Goal: Communication & Community: Answer question/provide support

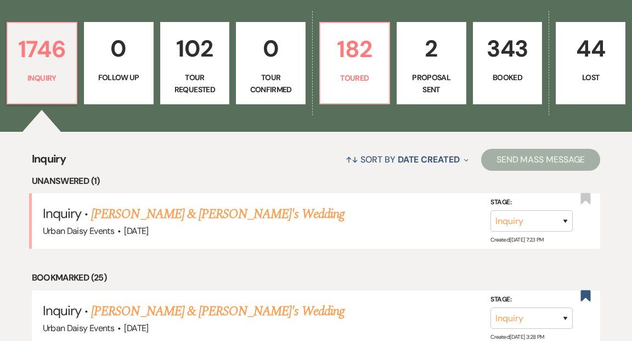
scroll to position [350, 0]
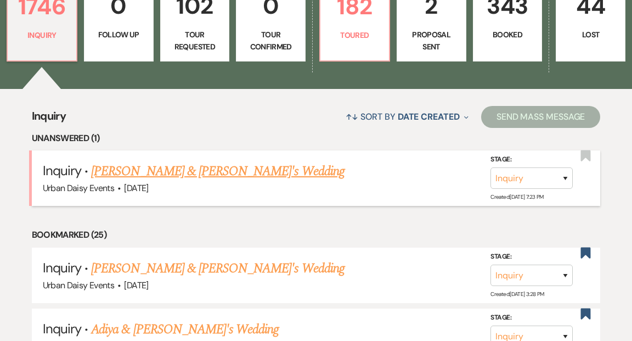
click at [208, 161] on link "Amber Knudson & Fiance's Wedding" at bounding box center [217, 171] width 253 height 20
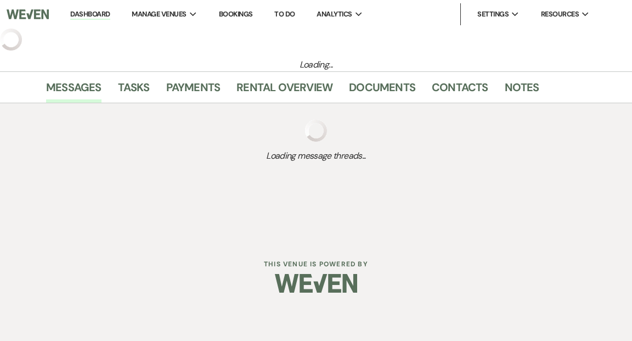
select select "5"
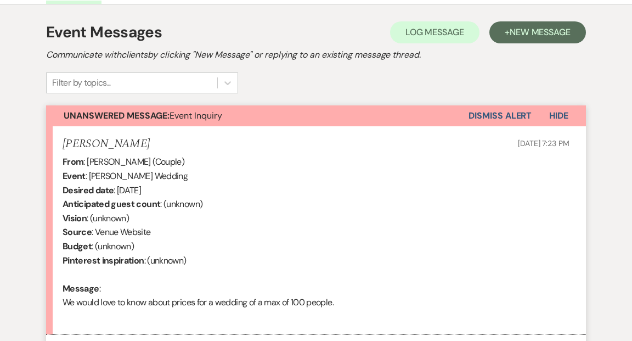
scroll to position [361, 0]
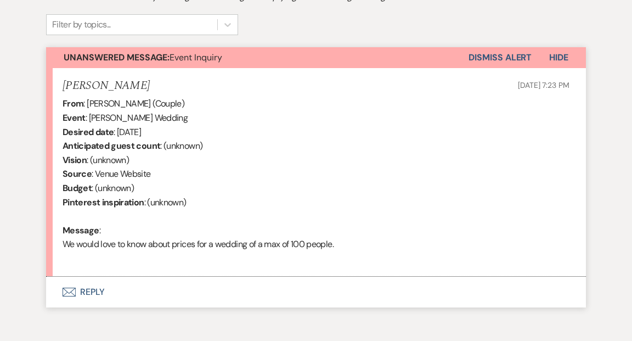
click at [95, 290] on button "Envelope Reply" at bounding box center [316, 291] width 540 height 31
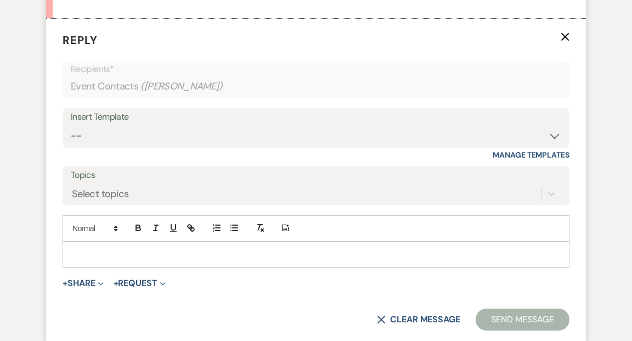
scroll to position [621, 0]
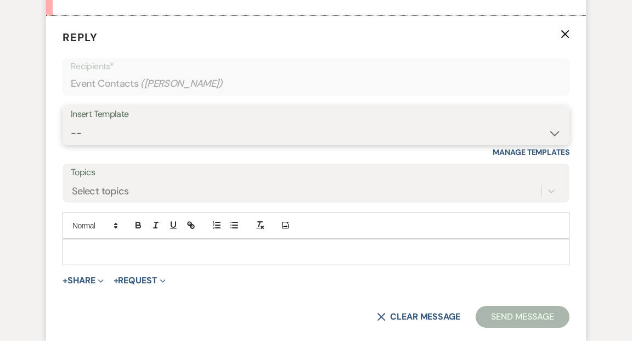
click at [553, 132] on select "-- Payment Past Due Rental Agreement and First Payment Urban Daisy Initial Resp…" at bounding box center [316, 132] width 490 height 21
select select "1243"
click at [71, 122] on select "-- Payment Past Due Rental Agreement and First Payment Urban Daisy Initial Resp…" at bounding box center [316, 132] width 490 height 21
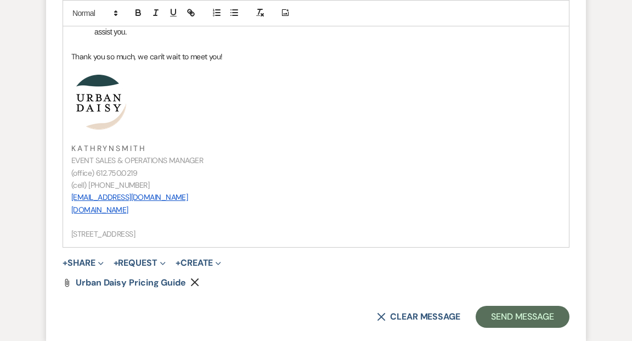
scroll to position [1249, 0]
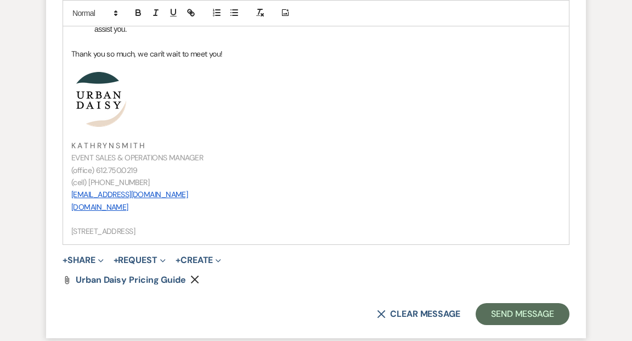
click at [115, 144] on span "K A T H R Y N S M I T H" at bounding box center [107, 145] width 73 height 10
drag, startPoint x: 142, startPoint y: 180, endPoint x: 69, endPoint y: 177, distance: 73.0
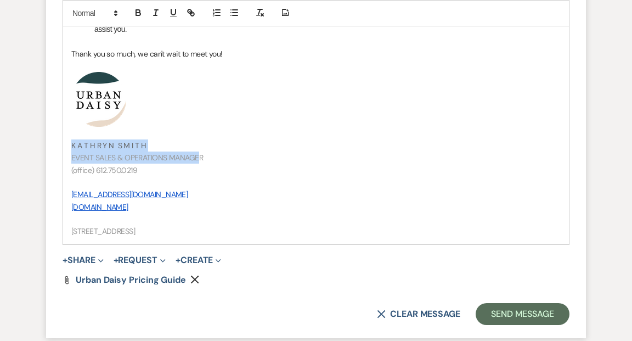
drag, startPoint x: 200, startPoint y: 157, endPoint x: 64, endPoint y: 146, distance: 136.5
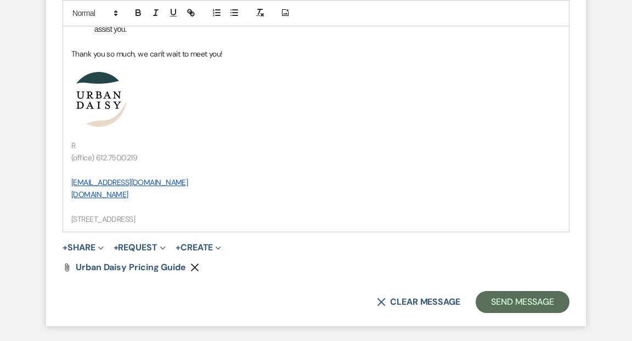
click at [80, 144] on p "R" at bounding box center [315, 145] width 489 height 12
click at [72, 169] on p at bounding box center [315, 170] width 489 height 12
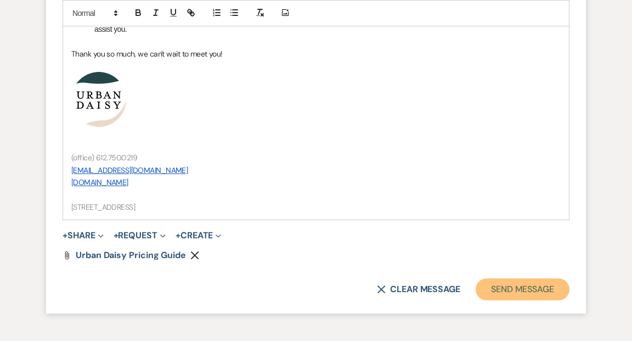
click at [499, 286] on button "Send Message" at bounding box center [523, 289] width 94 height 22
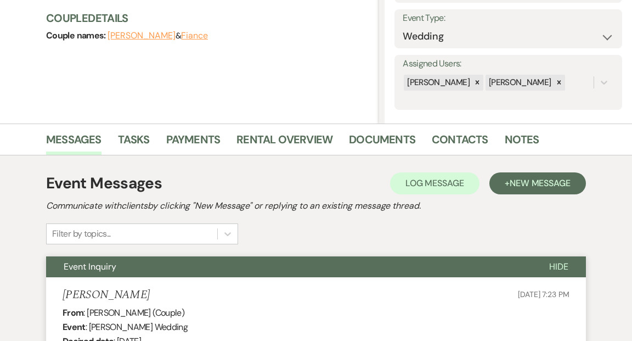
scroll to position [0, 0]
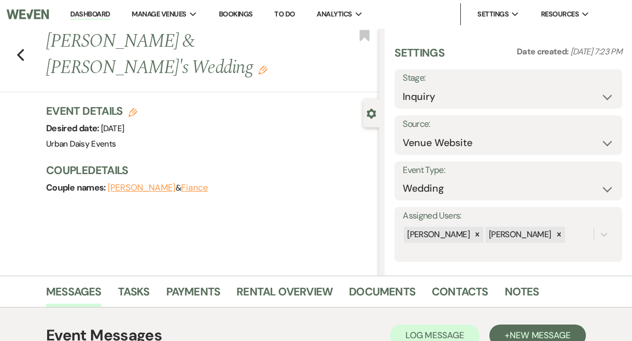
click at [101, 14] on link "Dashboard" at bounding box center [89, 14] width 39 height 10
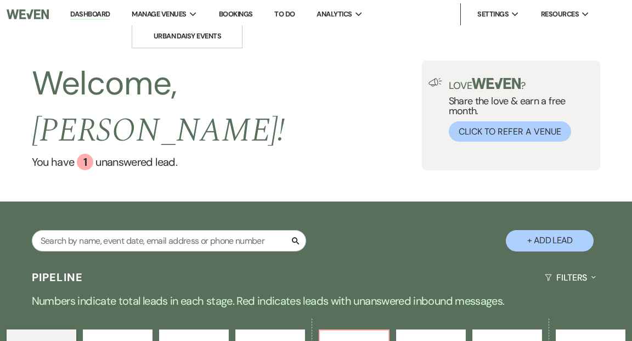
click at [185, 10] on span "Manage Venues" at bounding box center [159, 14] width 54 height 11
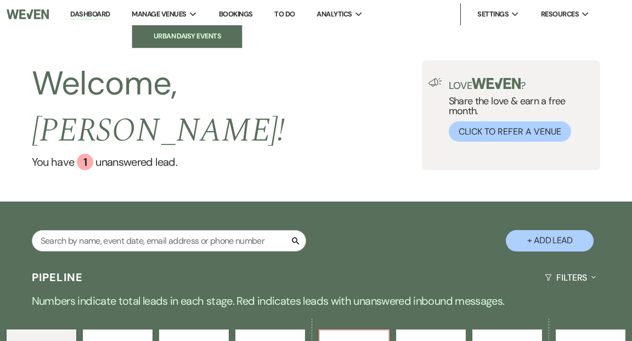
click at [184, 34] on li "Urban Daisy Events" at bounding box center [187, 36] width 99 height 11
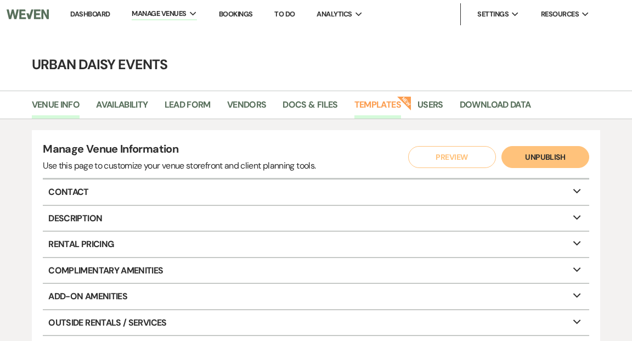
click at [377, 105] on link "Templates" at bounding box center [377, 108] width 47 height 21
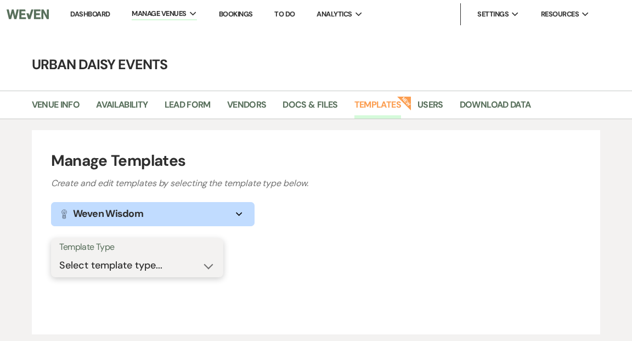
click at [208, 265] on select "Select template type... Task List Message Templates Payment Plan Inventory Item…" at bounding box center [137, 264] width 156 height 21
select select "Message Templates"
click at [59, 254] on select "Select template type... Task List Message Templates Payment Plan Inventory Item…" at bounding box center [137, 264] width 156 height 21
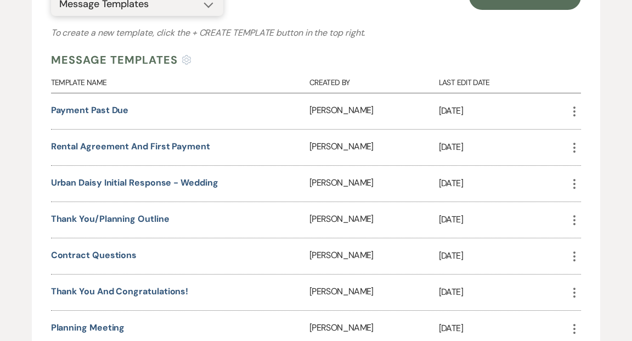
scroll to position [273, 0]
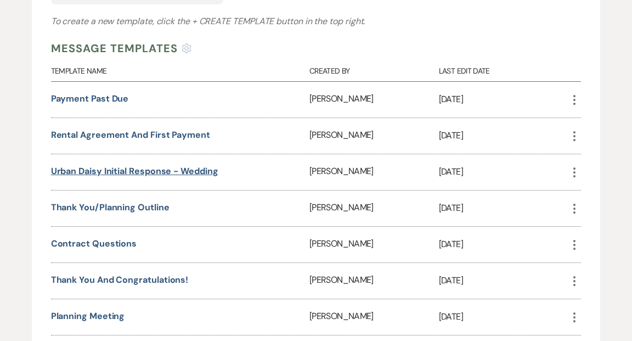
click at [181, 168] on link "Urban Daisy Initial Response - Wedding" at bounding box center [134, 171] width 167 height 12
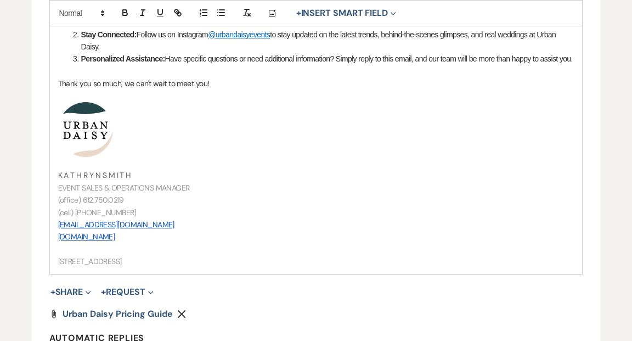
scroll to position [674, 0]
click at [101, 179] on span "K A T H R Y N S M I T H" at bounding box center [94, 174] width 73 height 10
click at [80, 192] on span "EVENT SALES & OPERATIONS MANAGER" at bounding box center [124, 187] width 132 height 10
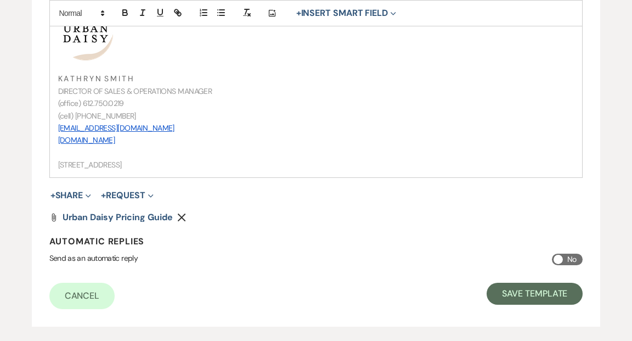
scroll to position [780, 0]
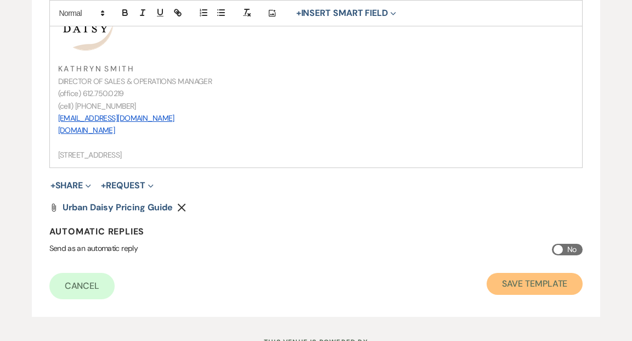
click at [531, 293] on button "Save Template" at bounding box center [534, 284] width 96 height 22
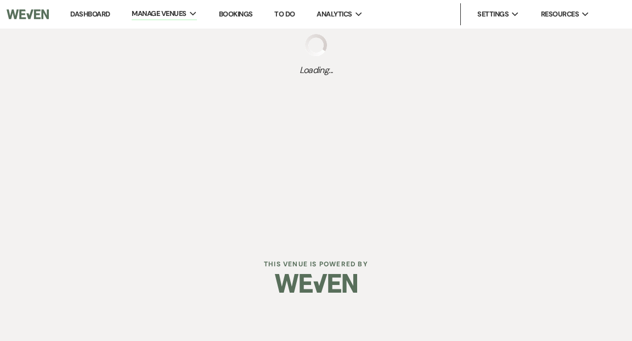
select select "Message Templates"
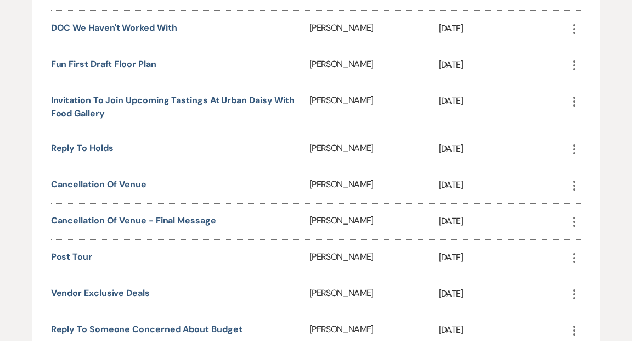
scroll to position [1105, 0]
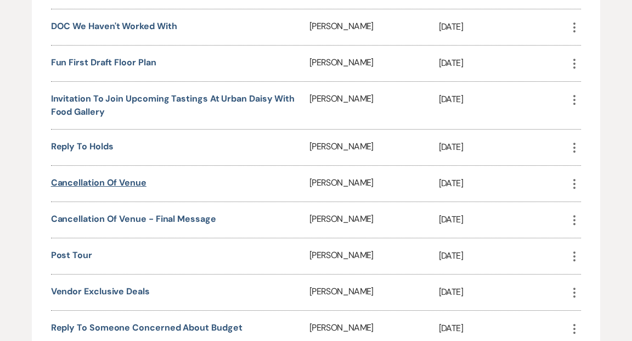
click at [135, 177] on link "Cancellation of Venue" at bounding box center [98, 183] width 95 height 12
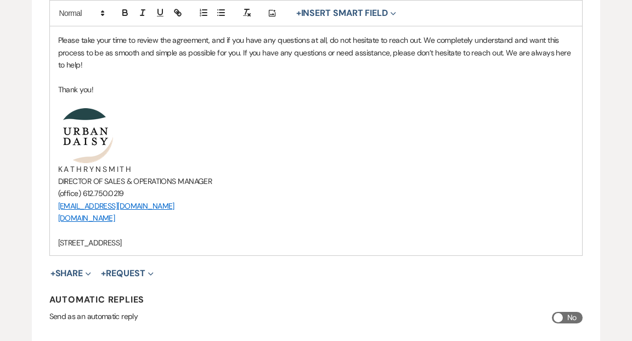
scroll to position [358, 0]
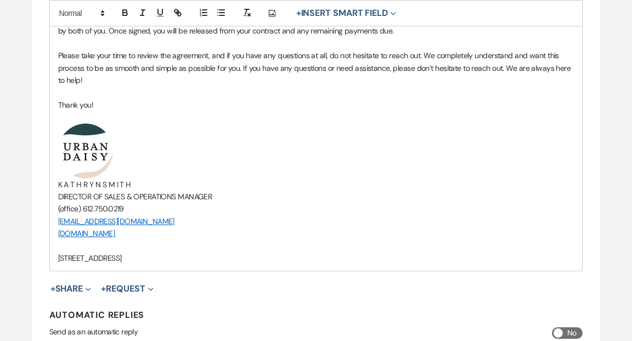
click at [102, 182] on span "K A T H R Y N S M I T H" at bounding box center [94, 184] width 73 height 10
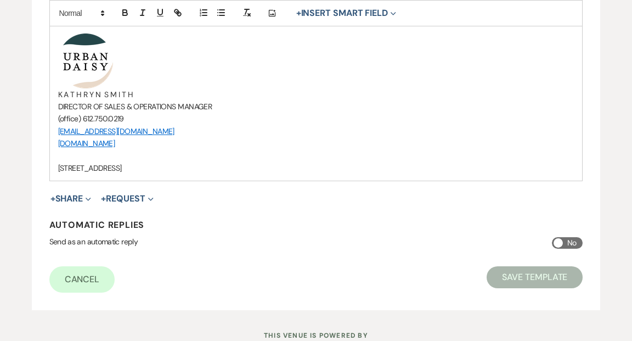
scroll to position [449, 0]
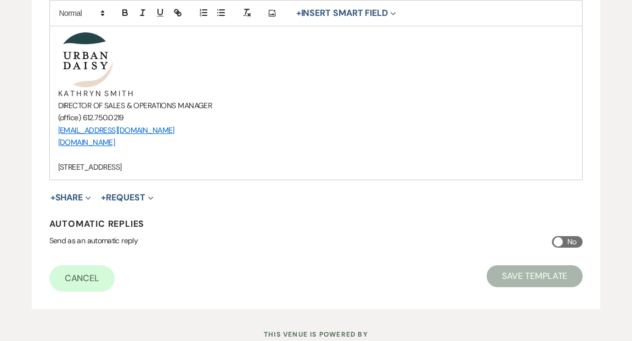
click at [530, 271] on button "Save Template" at bounding box center [534, 276] width 96 height 22
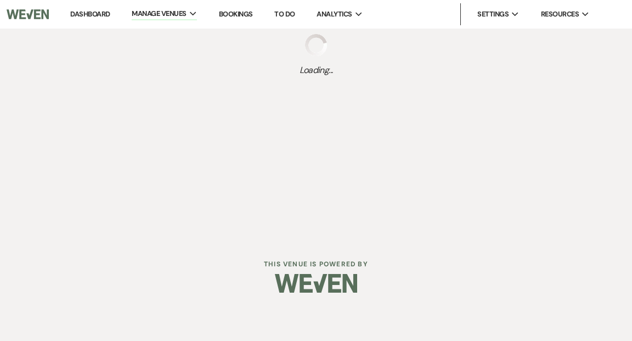
select select "Message Templates"
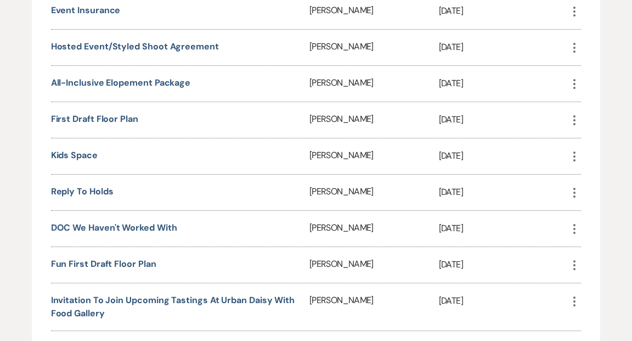
scroll to position [906, 0]
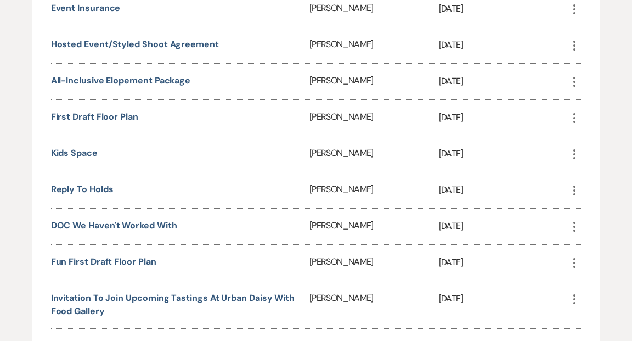
click at [103, 183] on link "reply to holds" at bounding box center [82, 189] width 63 height 12
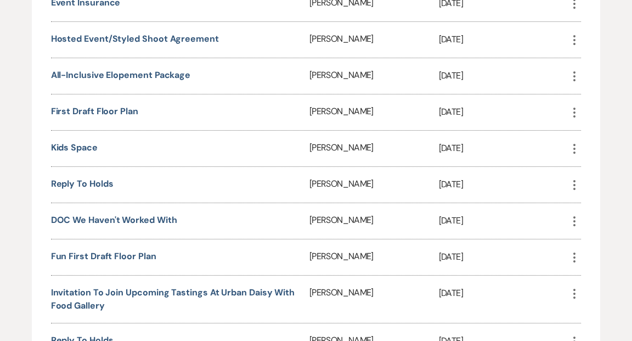
scroll to position [913, 0]
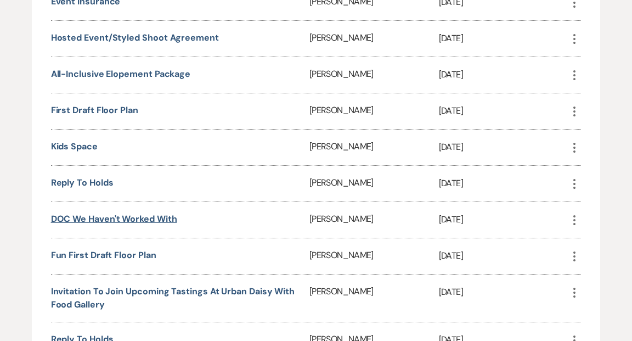
click at [161, 213] on link "DOC We haven't worked with" at bounding box center [114, 219] width 126 height 12
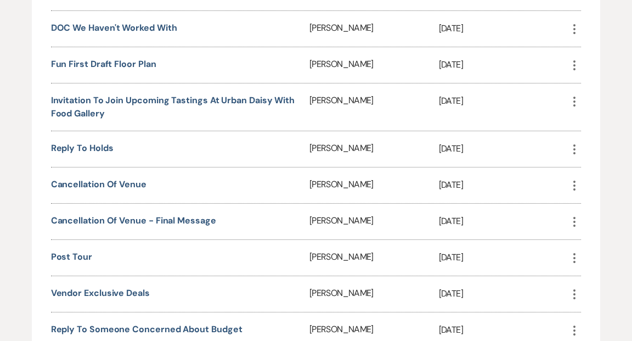
scroll to position [1107, 0]
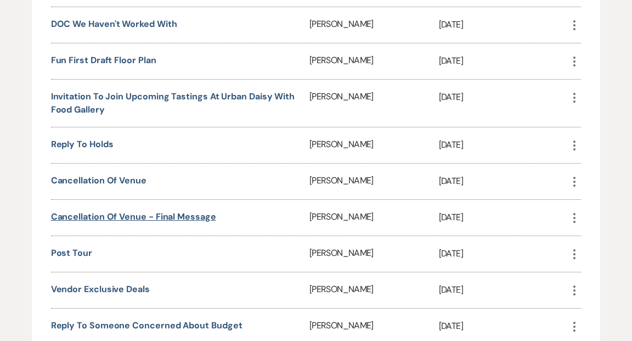
click at [115, 211] on link "Cancellation of Venue - Final Message" at bounding box center [133, 217] width 165 height 12
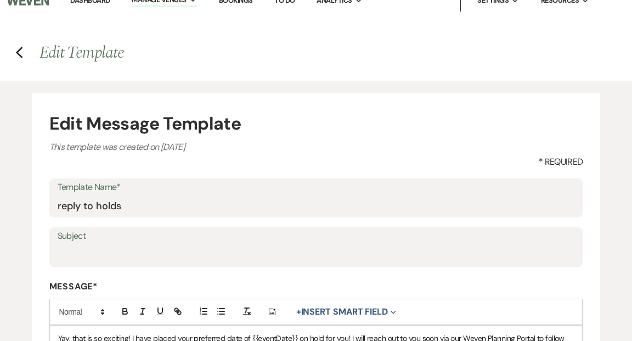
scroll to position [13, 0]
click at [20, 53] on icon "Previous" at bounding box center [19, 53] width 8 height 13
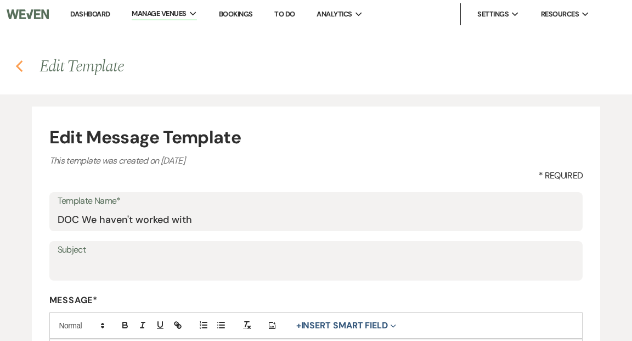
click at [17, 65] on use "button" at bounding box center [18, 66] width 7 height 12
click at [97, 15] on link "Dashboard" at bounding box center [89, 13] width 39 height 9
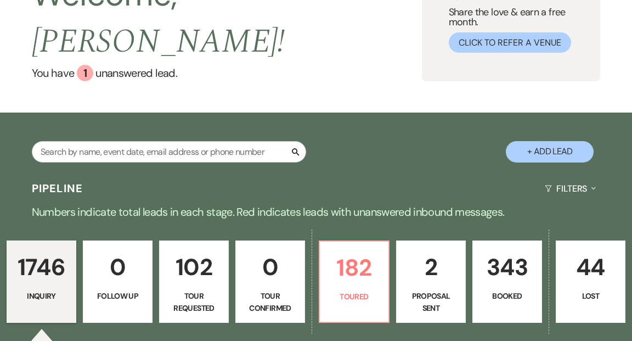
scroll to position [87, 0]
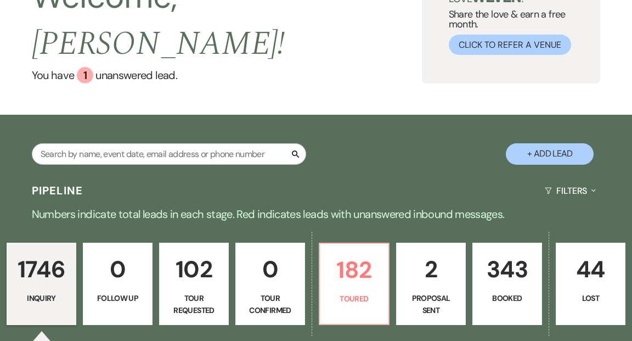
click at [194, 19] on span "Amy !" at bounding box center [158, 44] width 253 height 50
click at [183, 14] on h2 "Welcome, Amy !" at bounding box center [227, 20] width 390 height 93
click at [193, 19] on span "Amy !" at bounding box center [158, 44] width 253 height 50
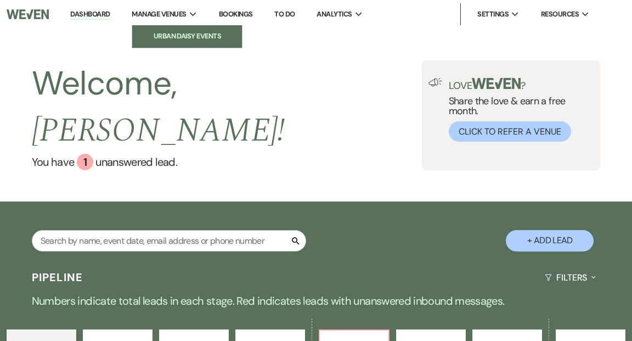
click at [180, 33] on li "Urban Daisy Events" at bounding box center [187, 36] width 99 height 11
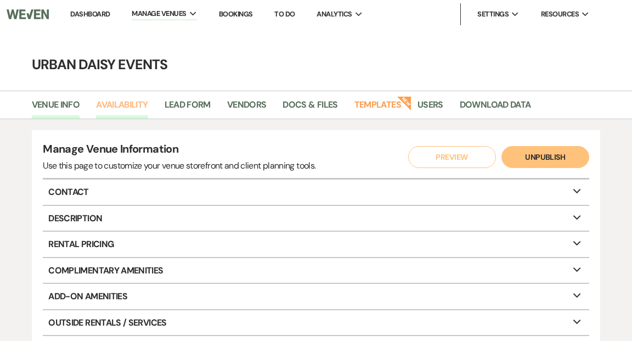
click at [119, 101] on link "Availability" at bounding box center [122, 108] width 52 height 21
select select "2"
select select "2026"
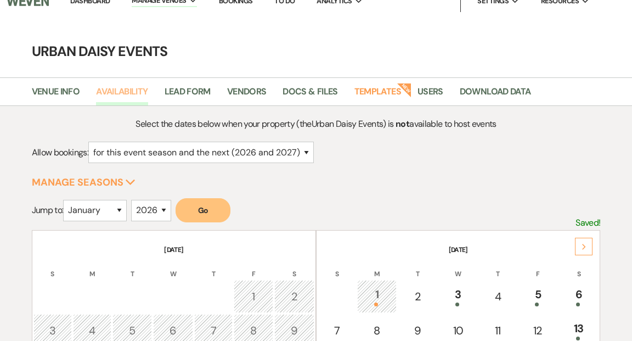
scroll to position [24, 0]
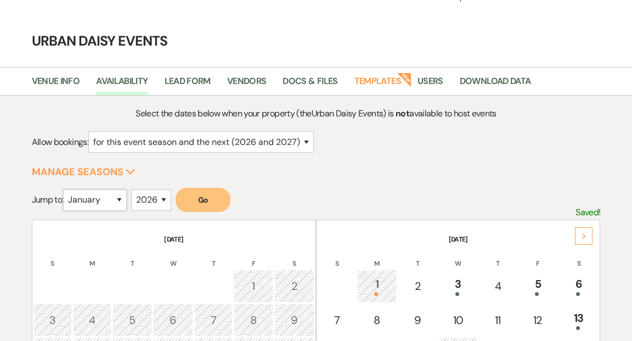
click at [122, 198] on select "January February March April May June July August September October November De…" at bounding box center [95, 199] width 64 height 21
select select "9"
click at [66, 189] on select "January February March April May June July August September October November De…" at bounding box center [95, 199] width 64 height 21
click at [205, 201] on button "Go" at bounding box center [203, 200] width 55 height 24
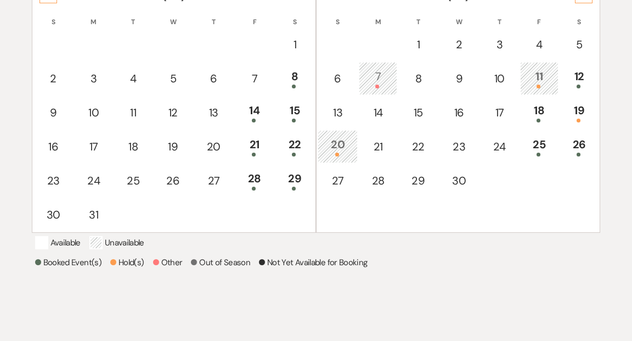
scroll to position [287, 0]
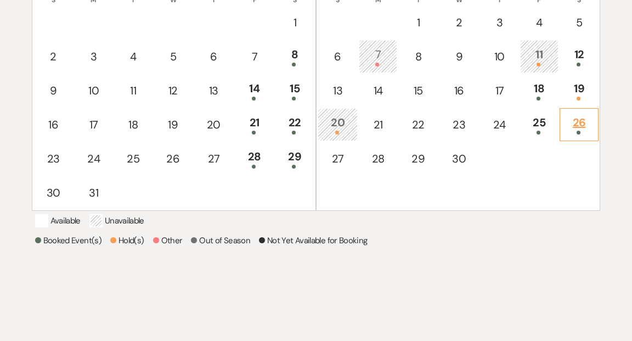
click at [580, 127] on div "26" at bounding box center [578, 124] width 27 height 20
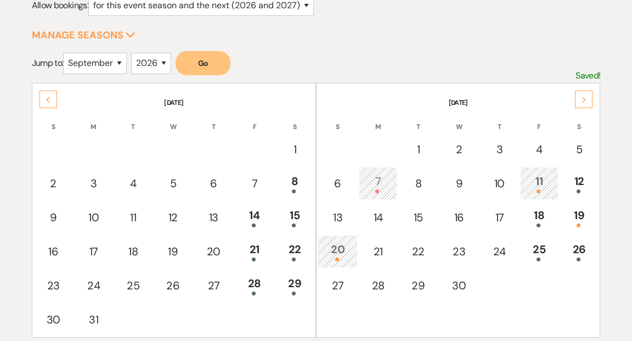
scroll to position [0, 0]
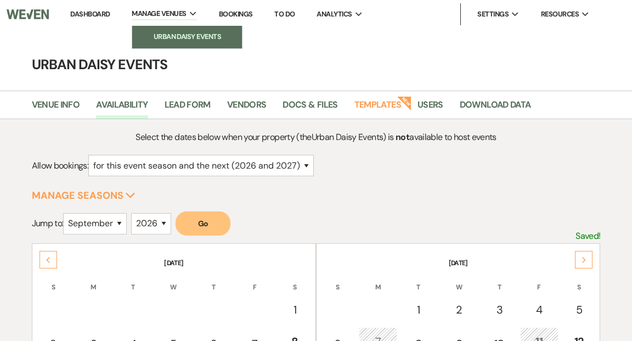
click at [170, 35] on li "Urban Daisy Events" at bounding box center [187, 36] width 99 height 11
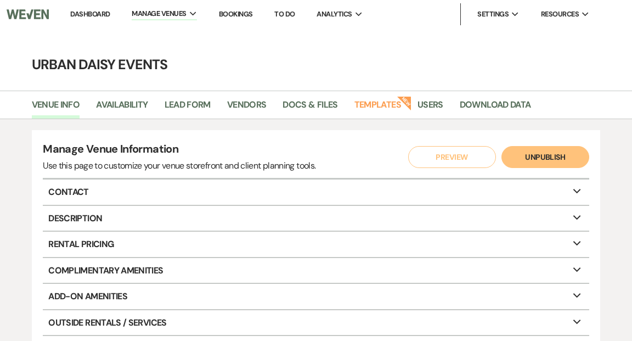
click at [99, 13] on link "Dashboard" at bounding box center [89, 13] width 39 height 9
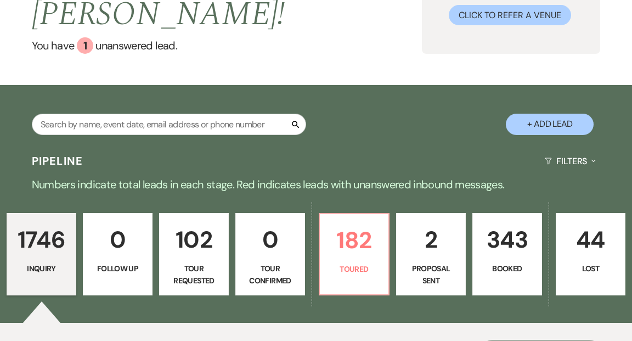
scroll to position [153, 0]
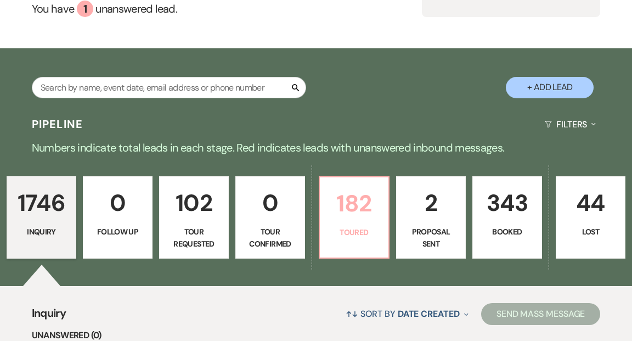
click at [356, 226] on p "Toured" at bounding box center [353, 232] width 55 height 12
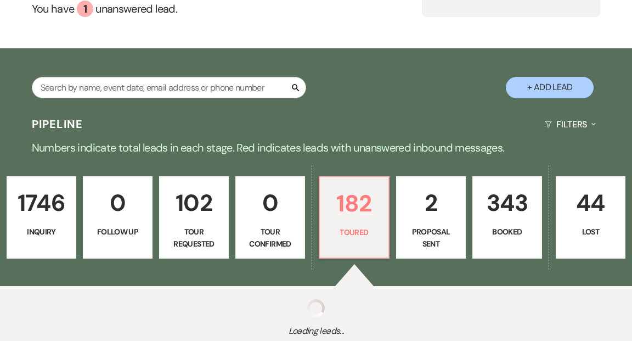
select select "5"
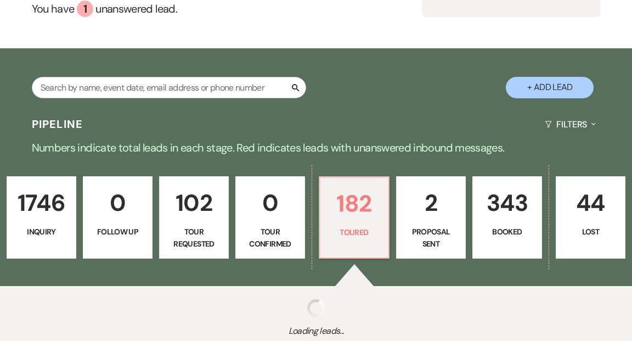
select select "5"
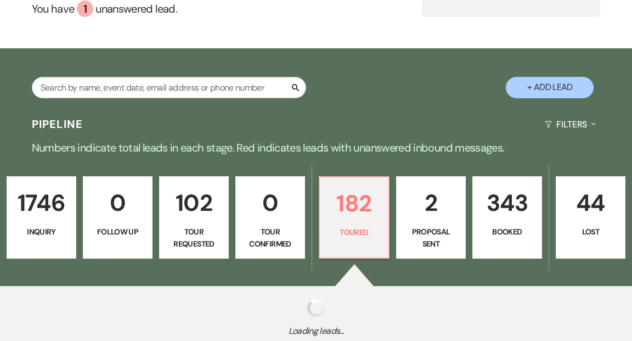
select select "5"
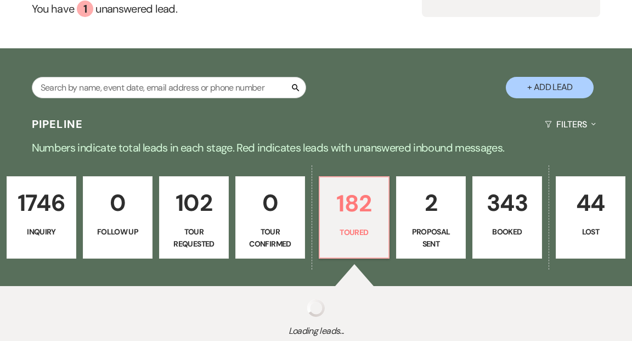
select select "5"
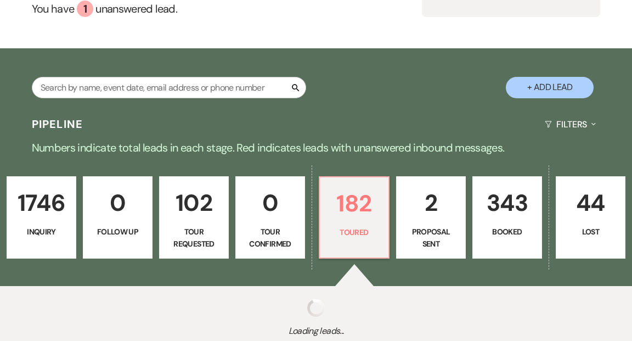
select select "5"
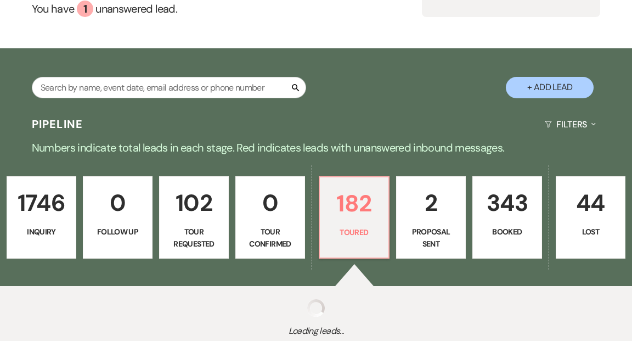
select select "5"
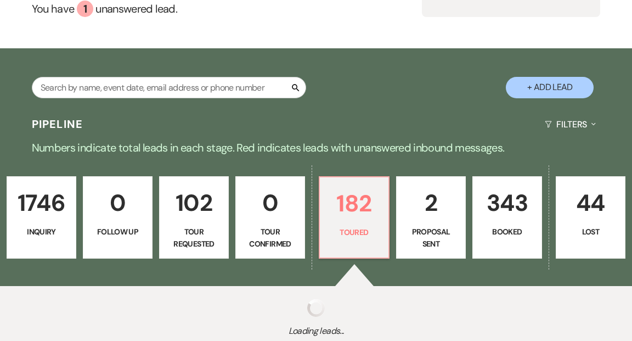
select select "5"
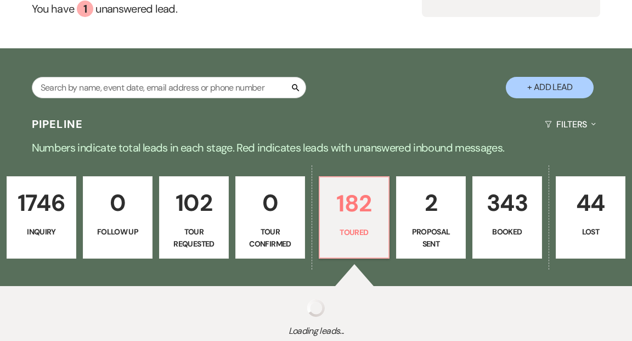
select select "5"
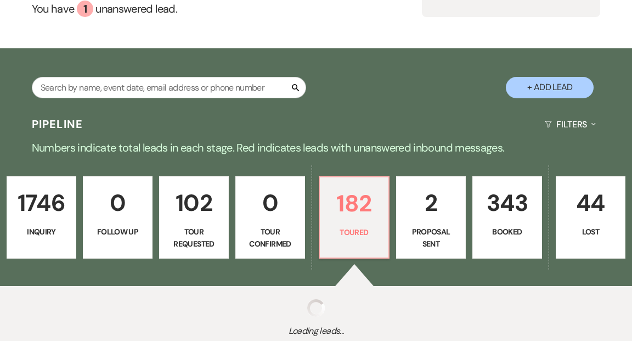
select select "5"
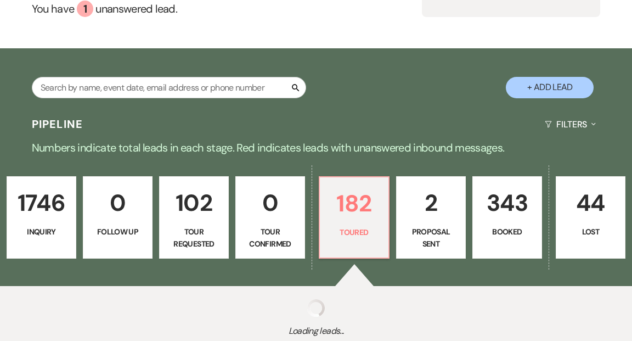
select select "5"
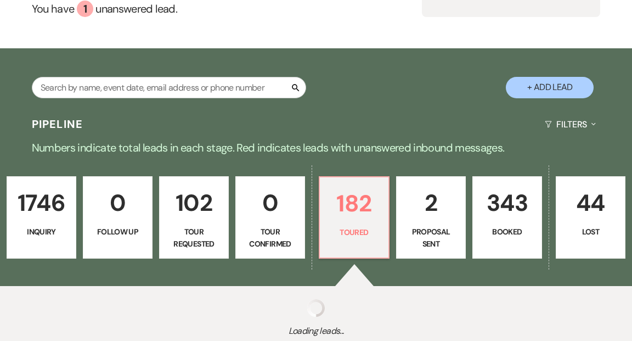
select select "5"
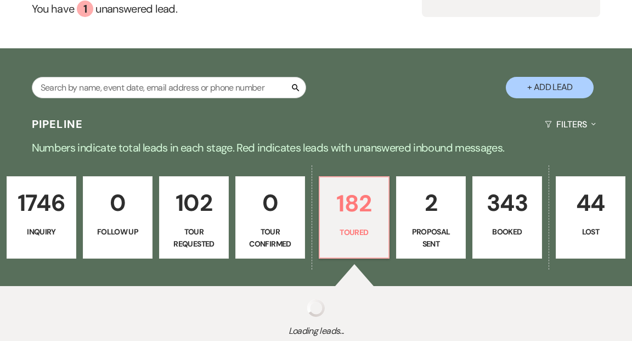
select select "5"
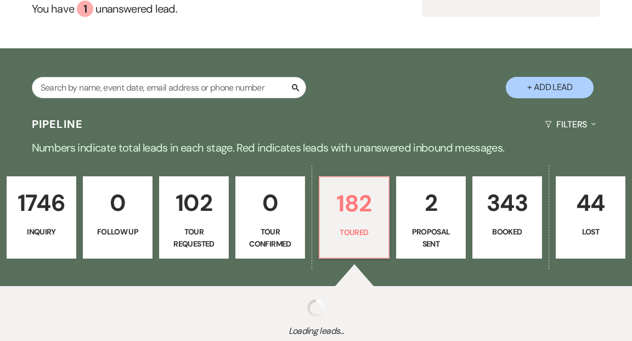
select select "5"
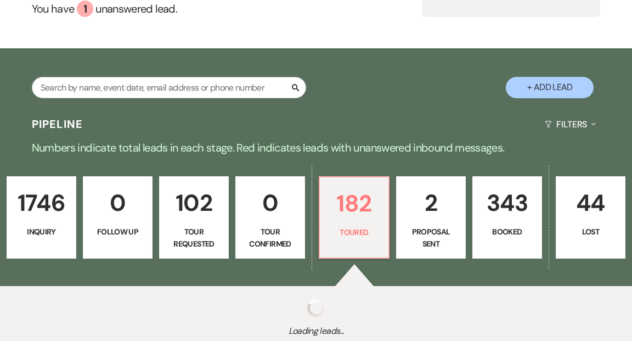
select select "5"
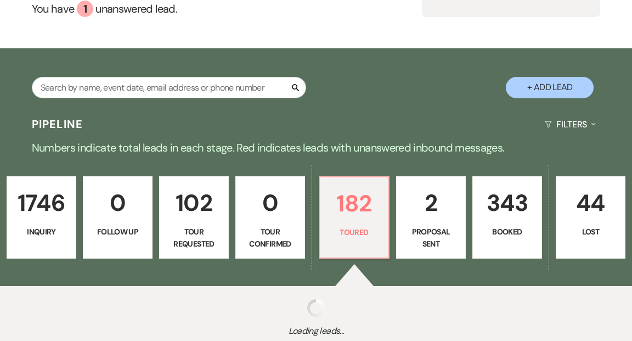
select select "5"
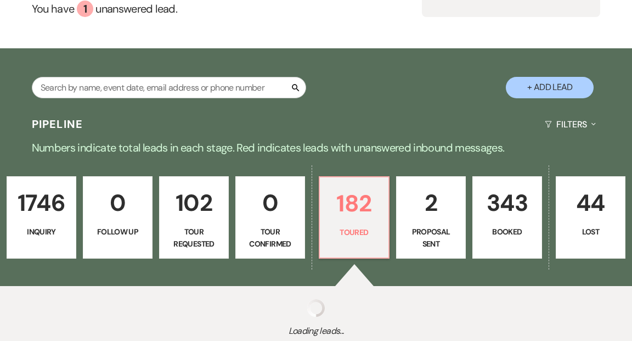
select select "5"
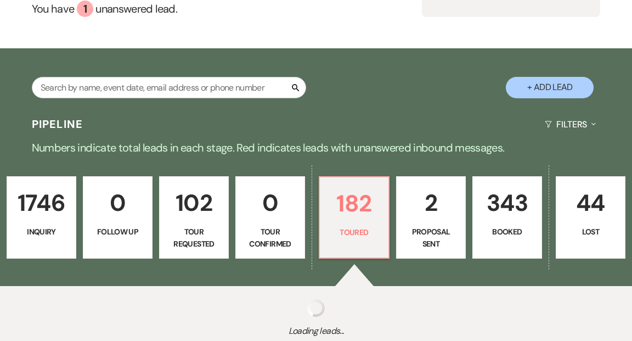
select select "5"
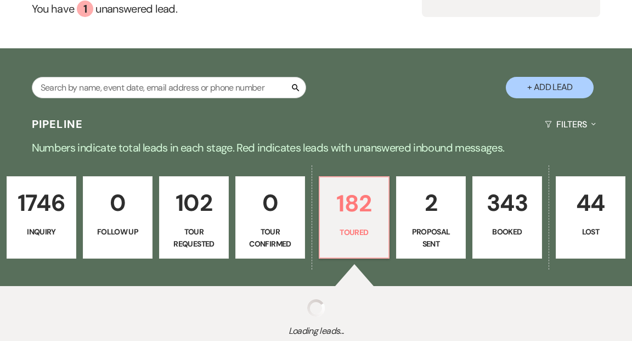
select select "5"
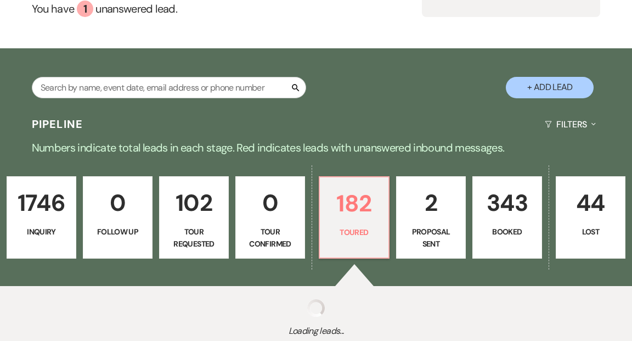
select select "5"
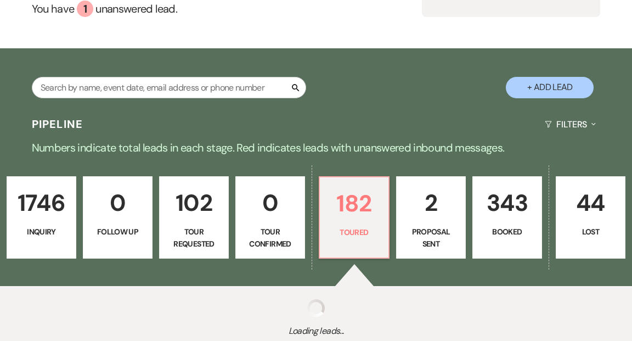
select select "5"
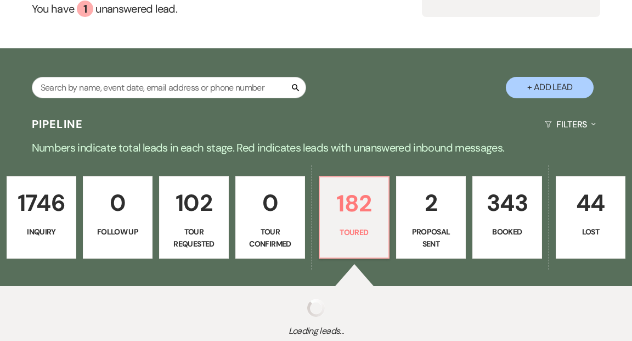
select select "5"
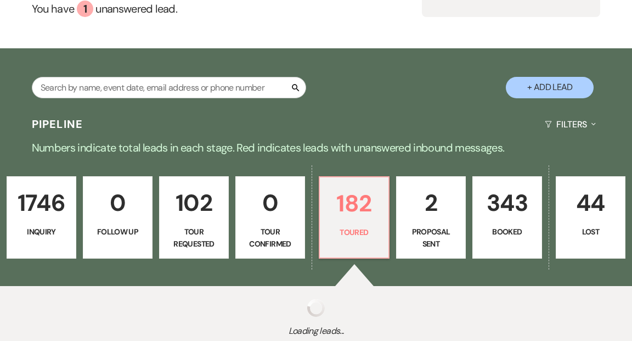
select select "5"
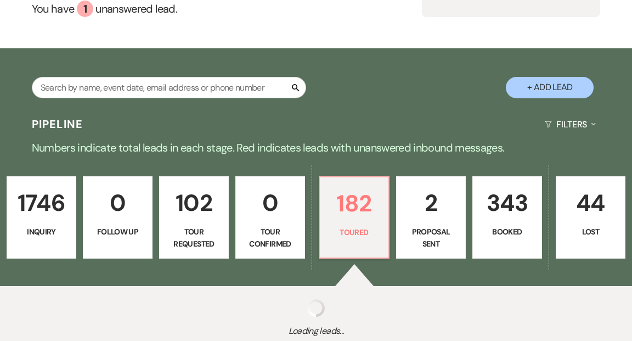
select select "5"
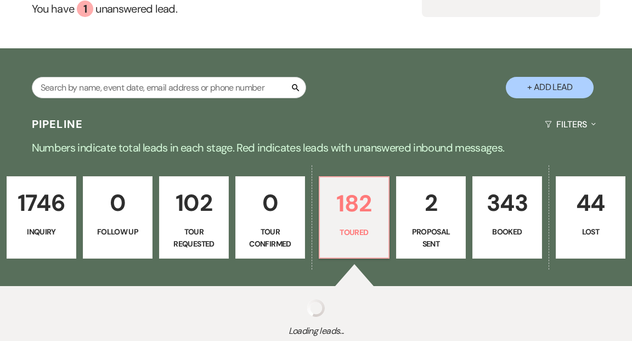
select select "5"
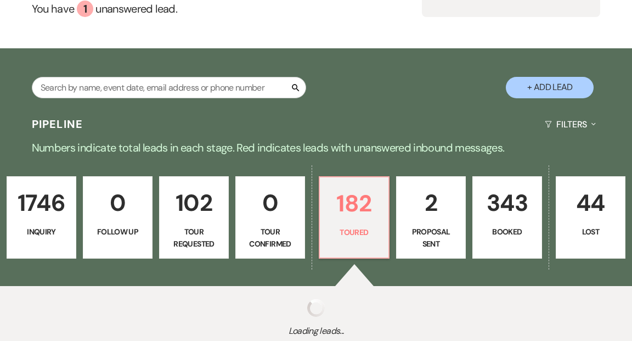
select select "5"
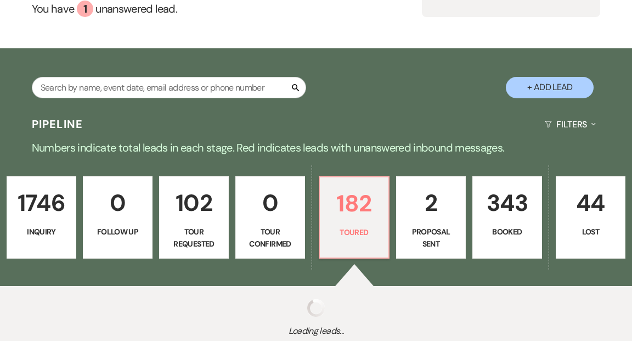
select select "5"
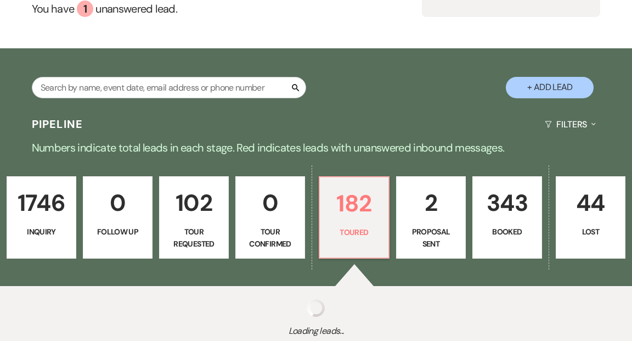
select select "5"
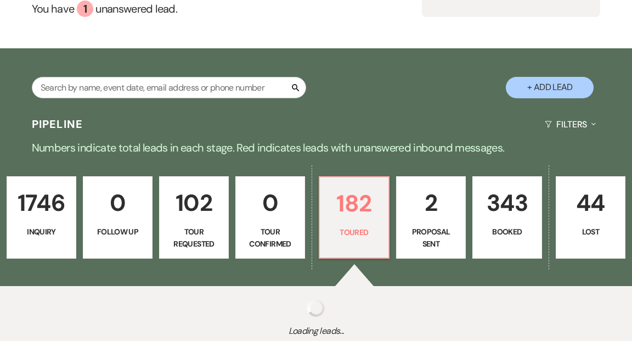
select select "5"
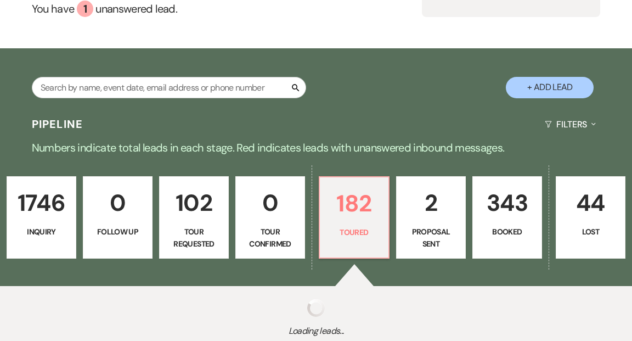
select select "5"
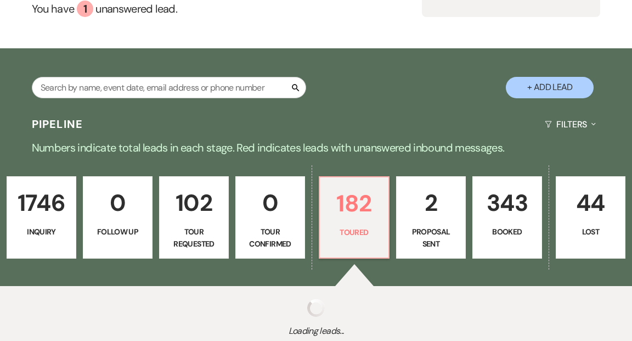
select select "5"
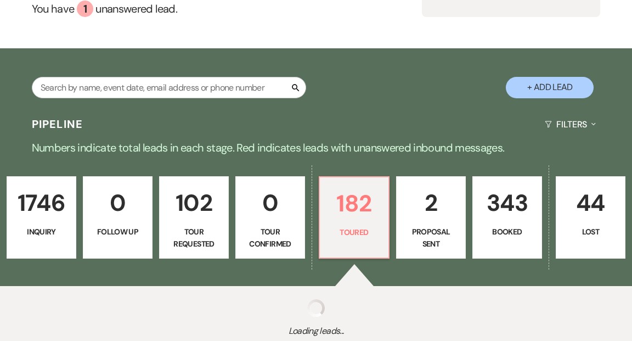
select select "5"
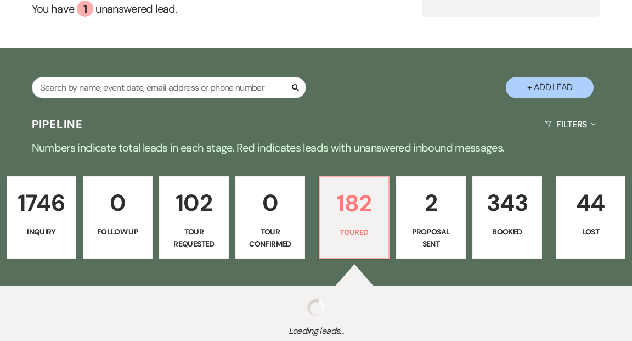
select select "5"
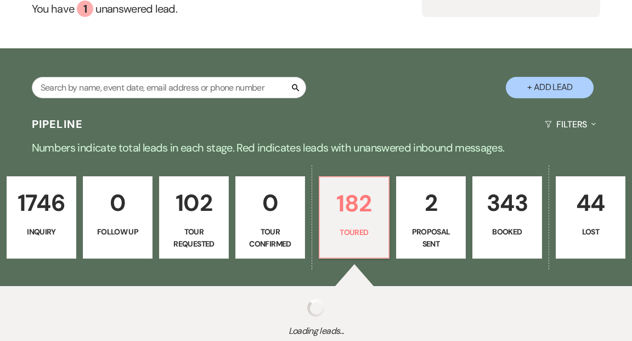
select select "5"
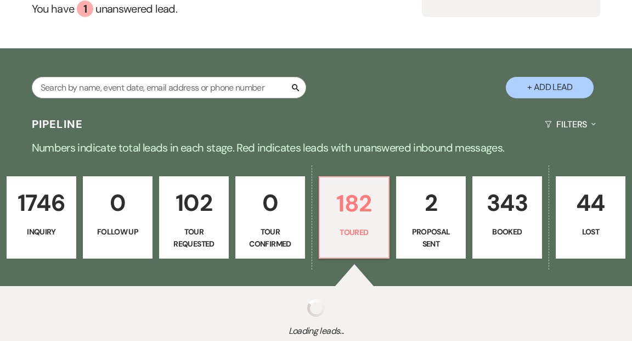
select select "5"
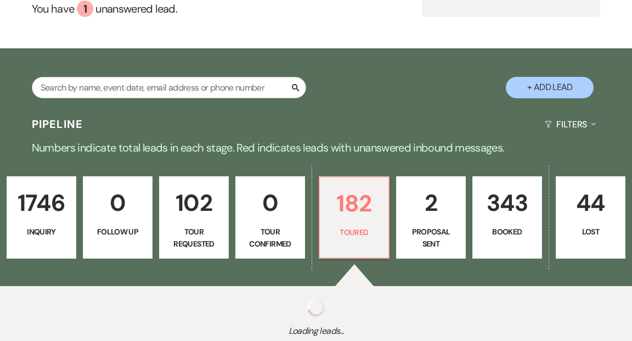
select select "5"
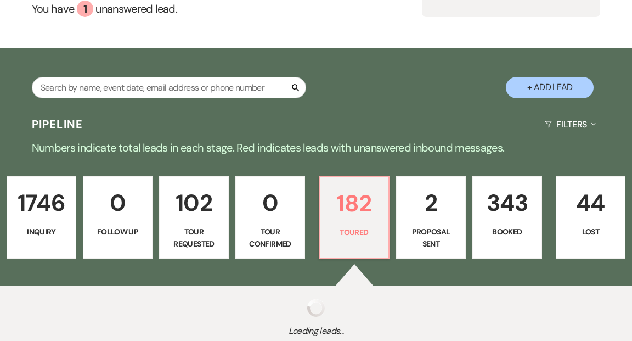
select select "5"
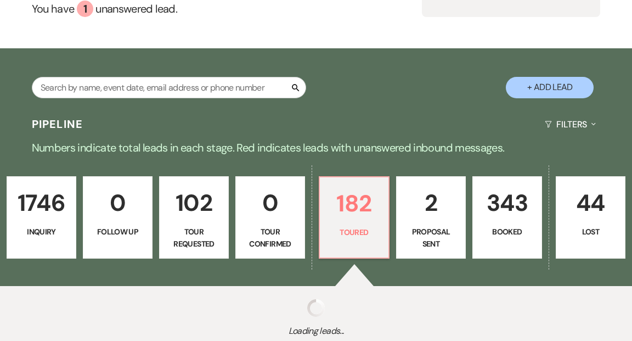
select select "5"
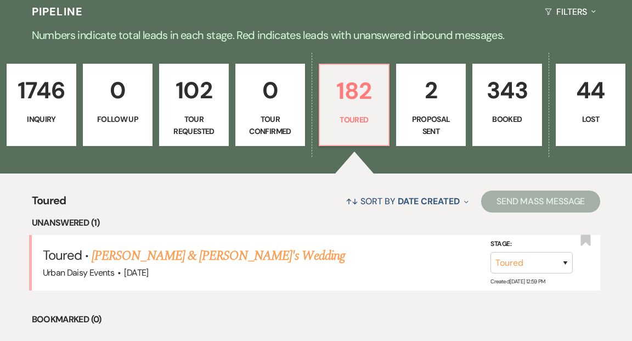
scroll to position [280, 0]
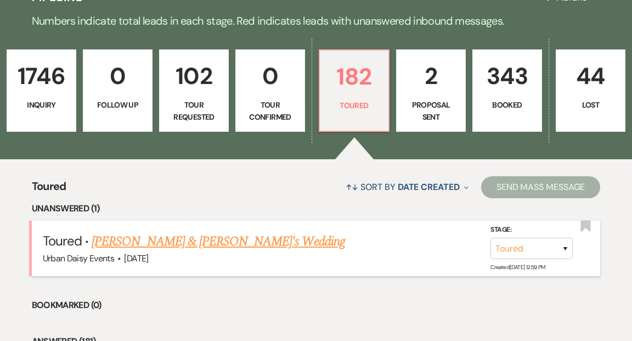
click at [273, 231] on link "Mary Catherine Penny & Fiance's Wedding" at bounding box center [218, 241] width 253 height 20
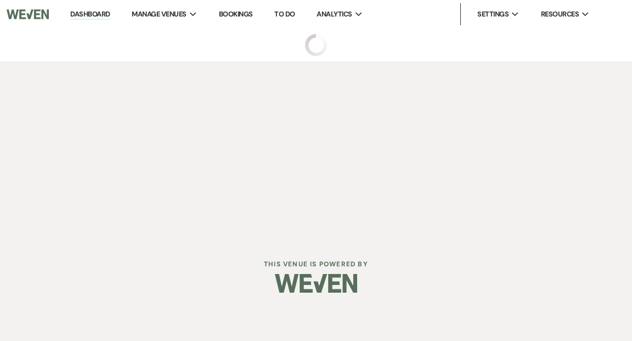
select select "5"
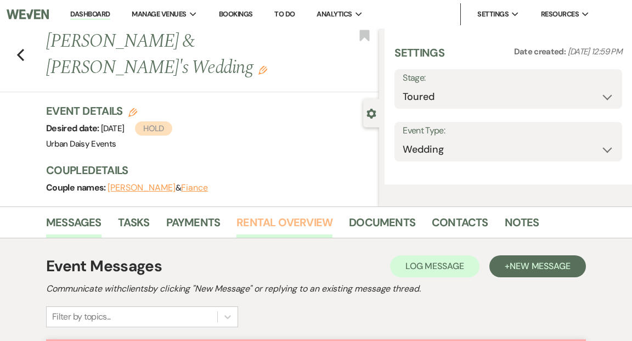
select select "5"
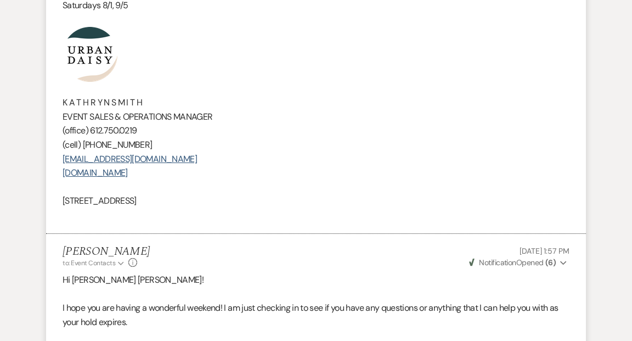
scroll to position [2098, 0]
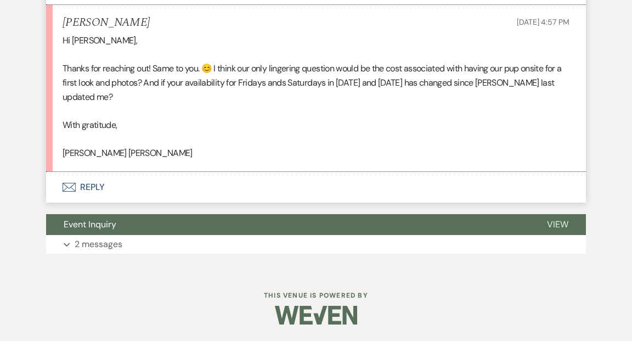
click at [94, 186] on button "Envelope Reply" at bounding box center [316, 187] width 540 height 31
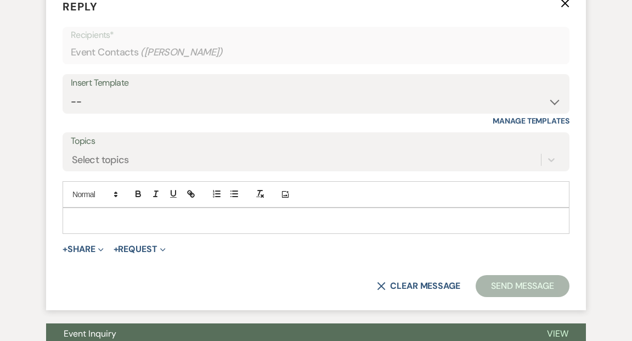
scroll to position [2262, 0]
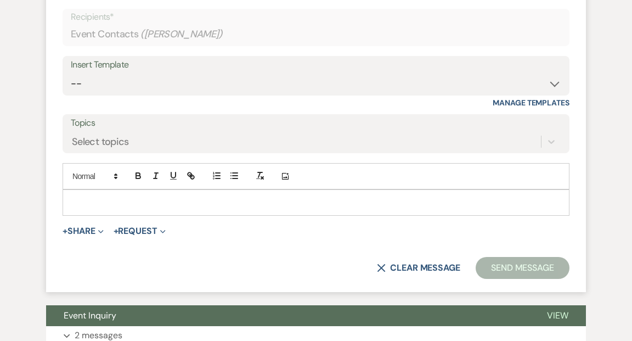
click at [86, 215] on div at bounding box center [316, 202] width 506 height 25
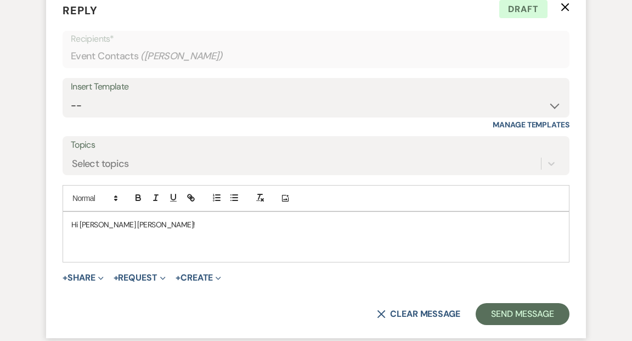
scroll to position [2243, 0]
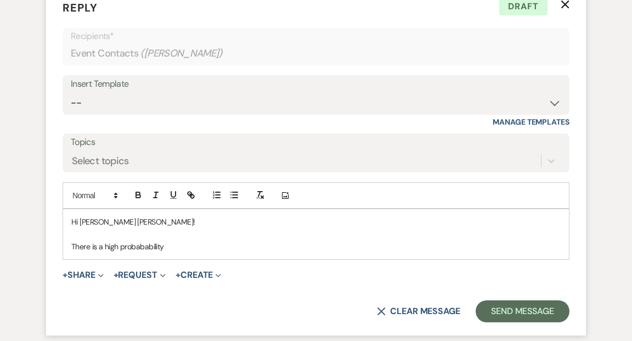
click at [148, 252] on p "There is a high probabability" at bounding box center [315, 246] width 489 height 12
click at [184, 252] on p "There is a high probability" at bounding box center [315, 246] width 489 height 12
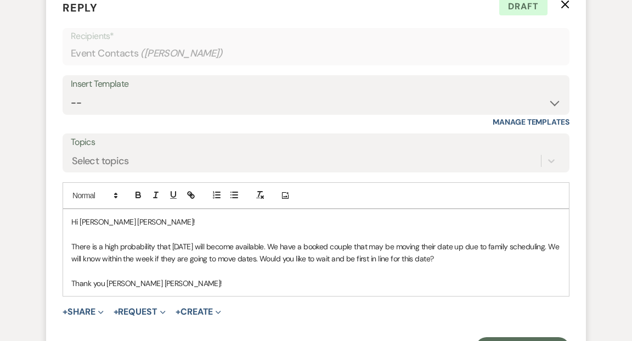
click at [477, 265] on p "There is a high probability that Saturday, September 26th, 2026 will become ava…" at bounding box center [315, 252] width 489 height 25
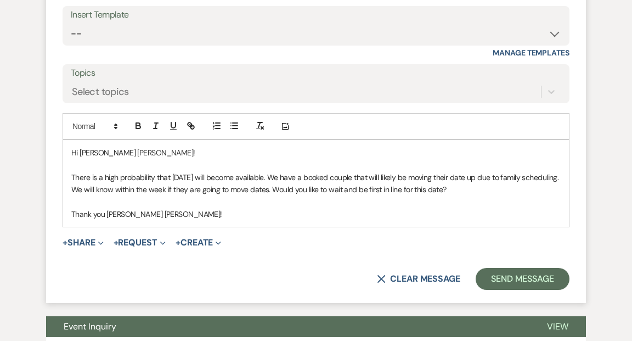
scroll to position [2339, 0]
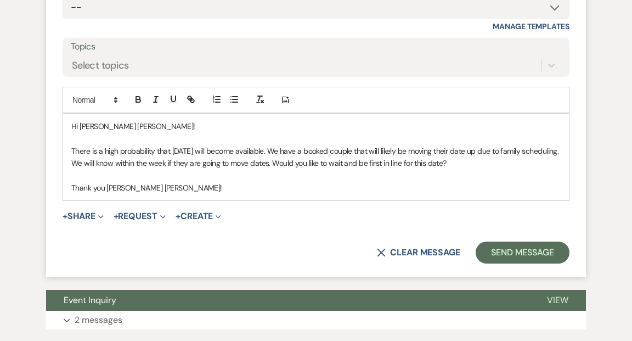
click at [72, 169] on p "There is a high probability that Saturday, September 26th, 2026 will become ava…" at bounding box center [315, 157] width 489 height 25
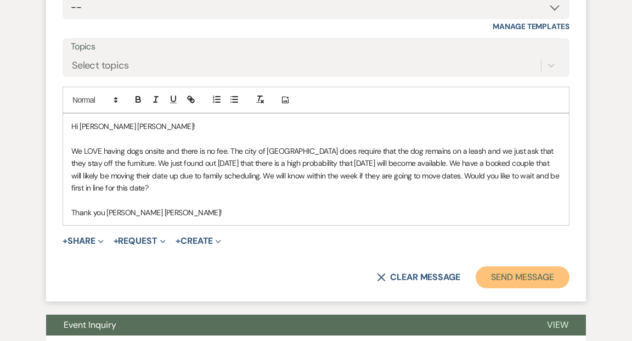
click at [506, 288] on button "Send Message" at bounding box center [523, 277] width 94 height 22
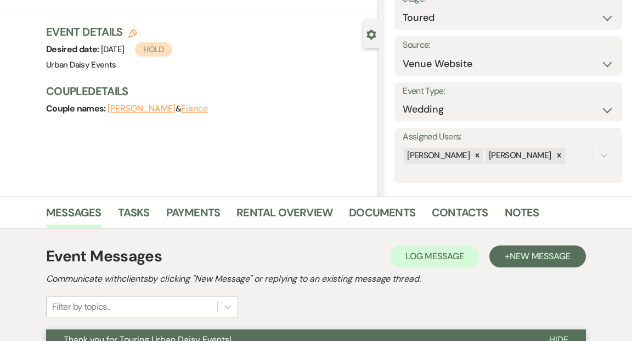
scroll to position [0, 0]
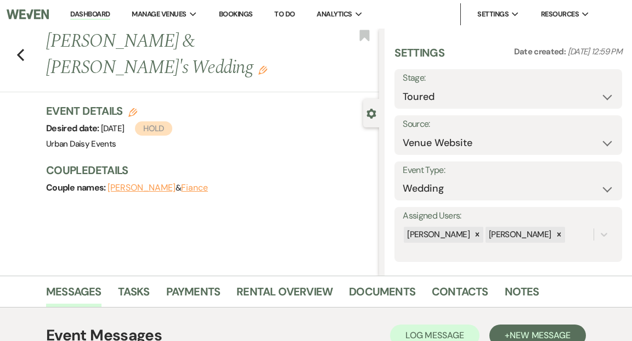
click at [93, 12] on link "Dashboard" at bounding box center [89, 14] width 39 height 10
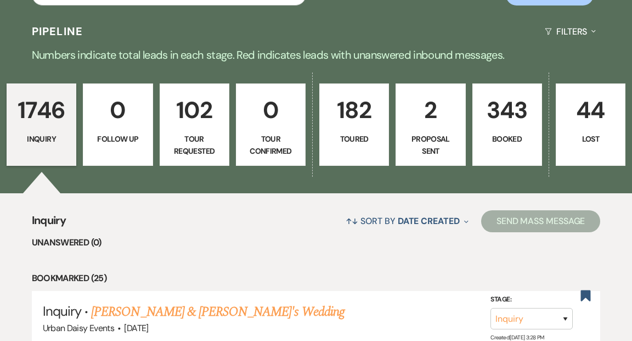
scroll to position [257, 0]
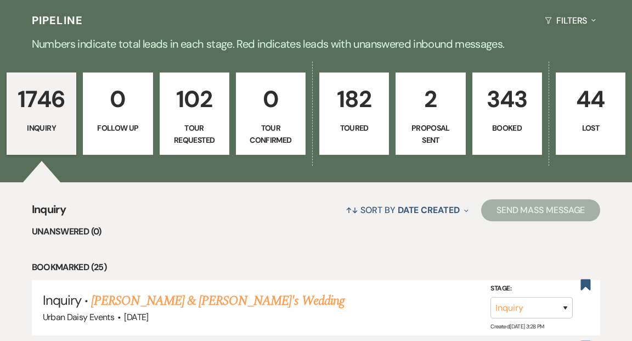
click at [350, 122] on p "Toured" at bounding box center [353, 128] width 55 height 12
select select "5"
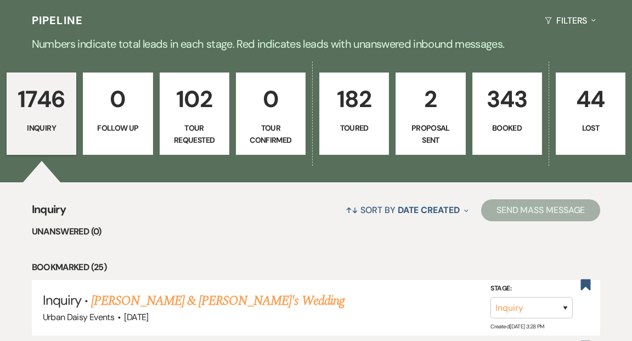
select select "5"
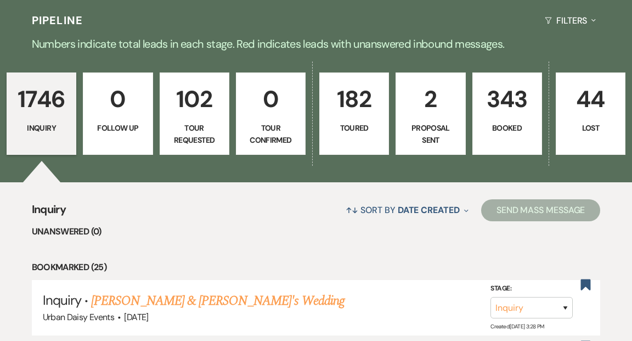
select select "5"
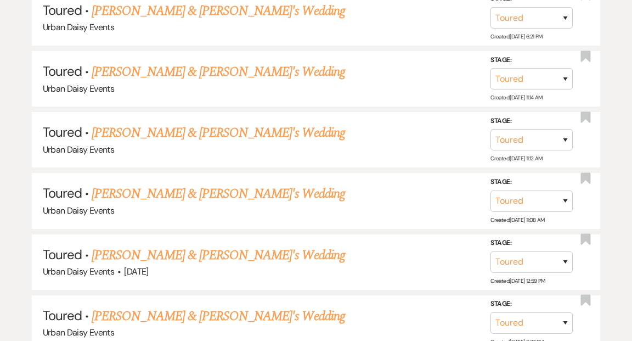
scroll to position [705, 0]
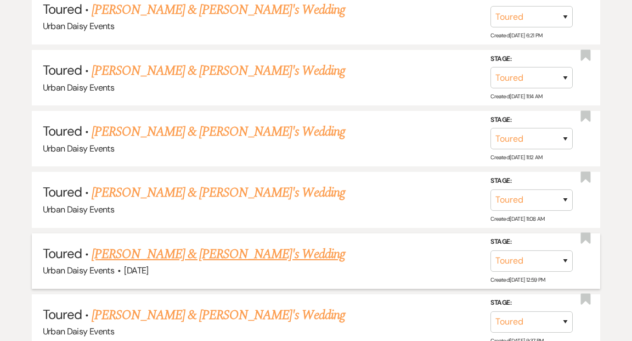
click at [250, 244] on link "Mary Catherine Penny & Fiance's Wedding" at bounding box center [218, 254] width 253 height 20
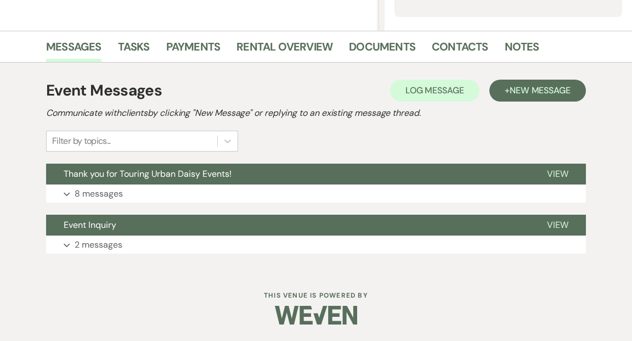
scroll to position [244, 0]
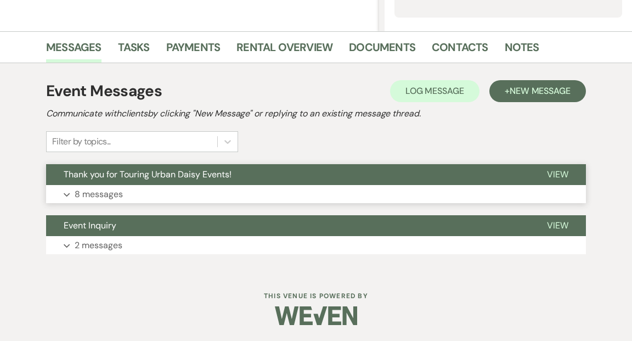
click at [559, 172] on span "View" at bounding box center [557, 174] width 21 height 12
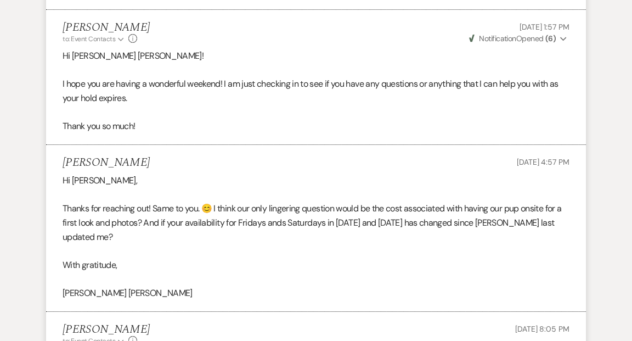
scroll to position [1893, 0]
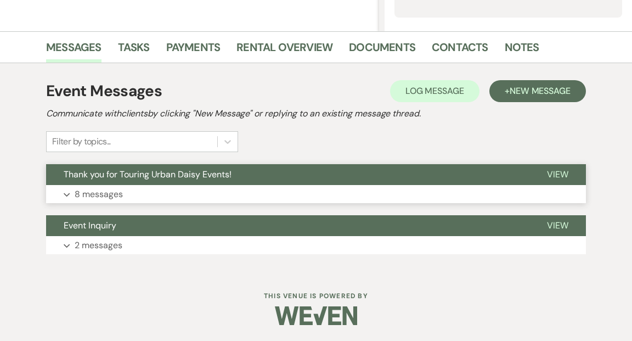
click at [554, 174] on span "View" at bounding box center [557, 174] width 21 height 12
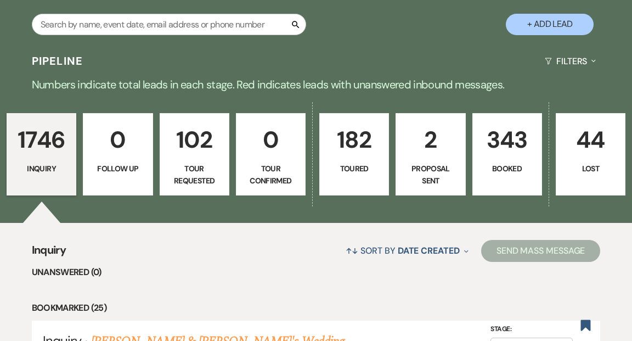
scroll to position [220, 0]
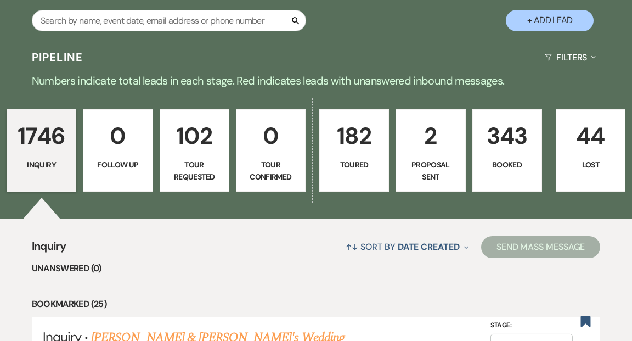
click at [342, 127] on p "182" at bounding box center [353, 135] width 55 height 37
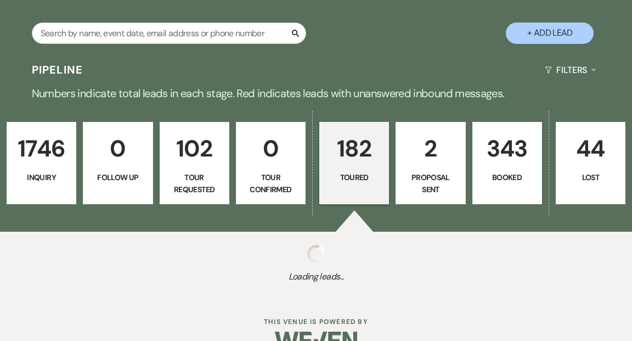
select select "5"
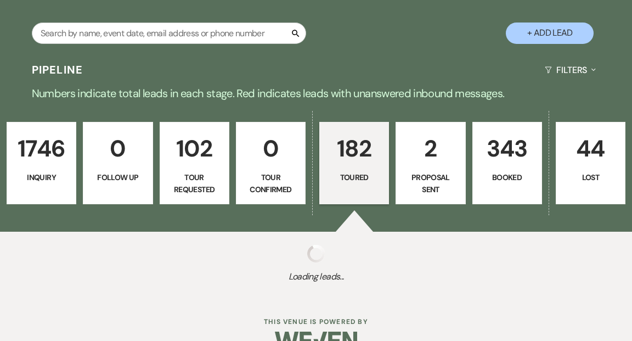
select select "5"
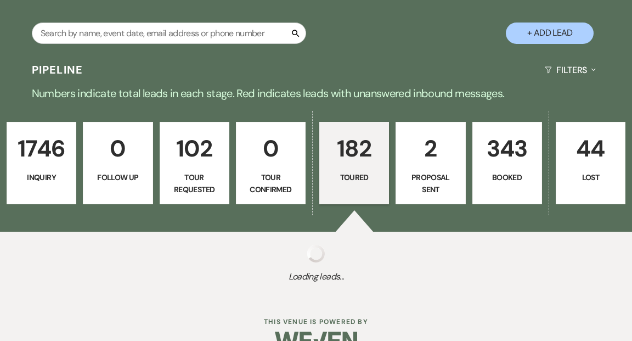
select select "5"
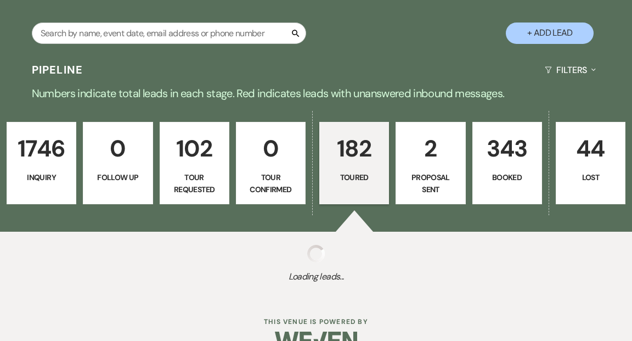
select select "5"
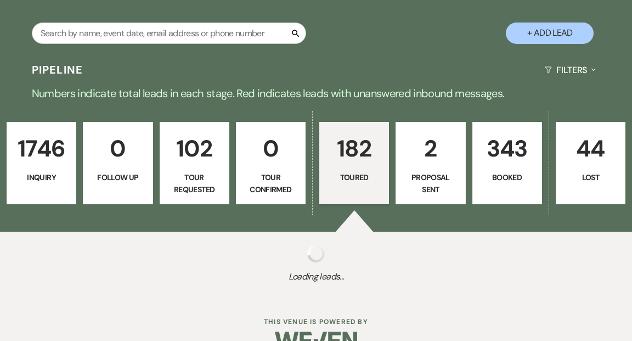
select select "5"
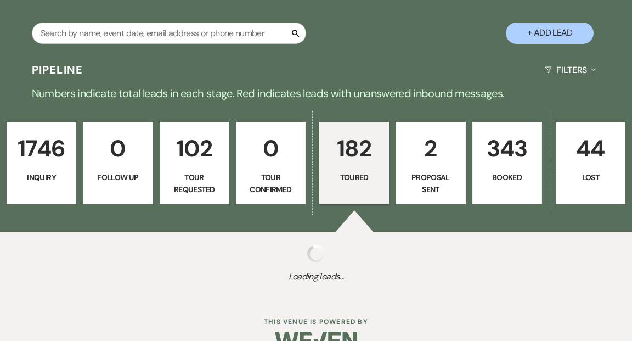
select select "5"
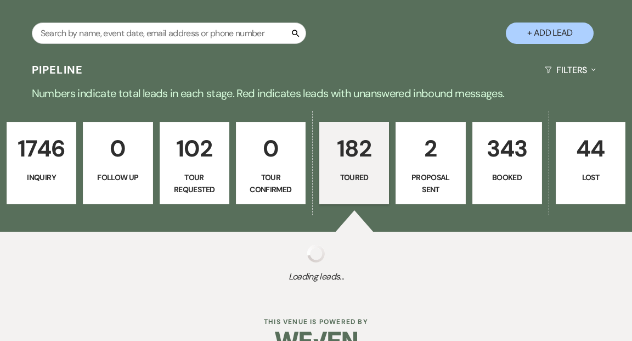
select select "5"
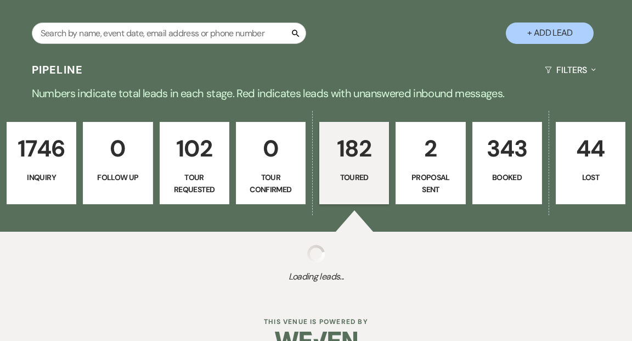
select select "5"
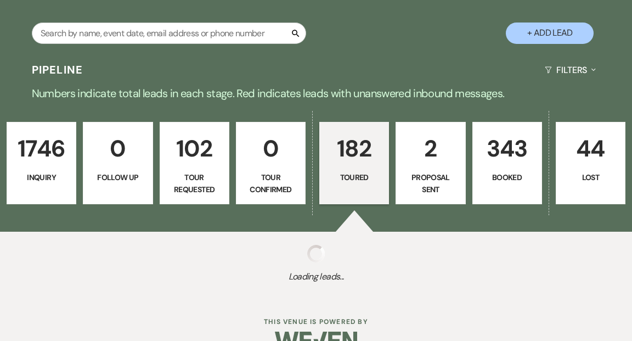
select select "5"
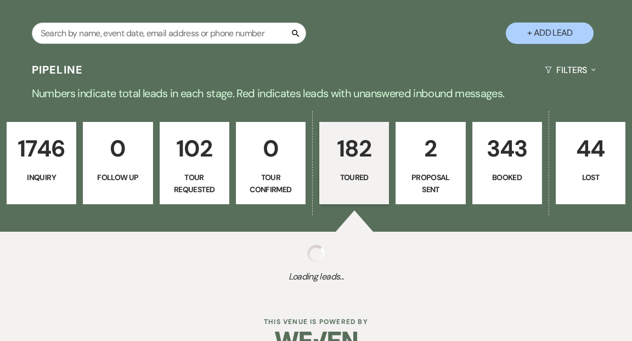
select select "5"
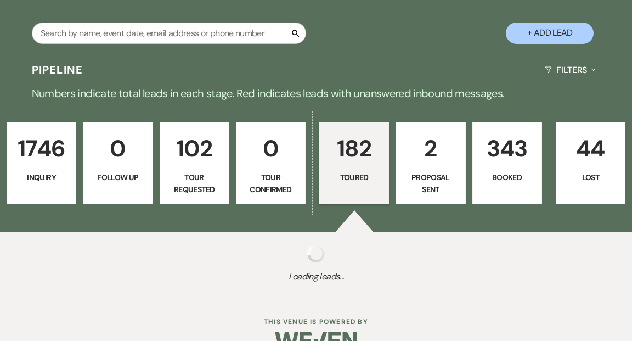
select select "5"
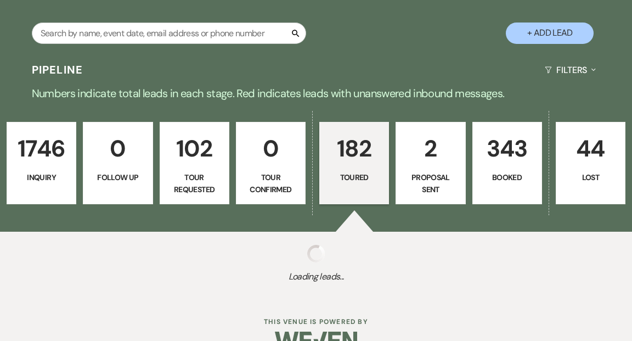
select select "5"
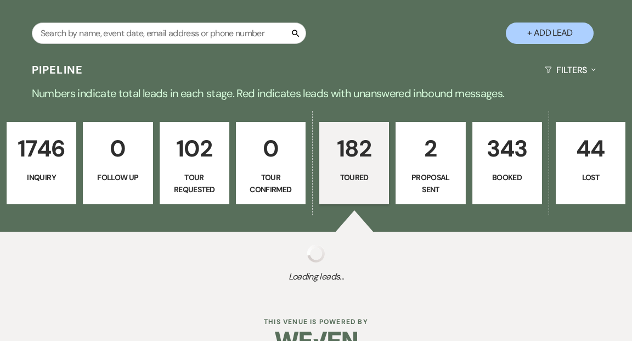
select select "5"
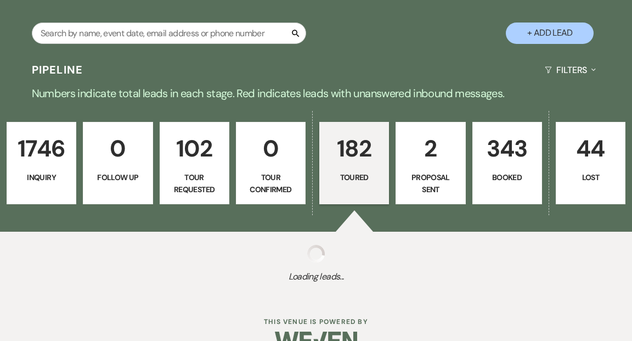
select select "5"
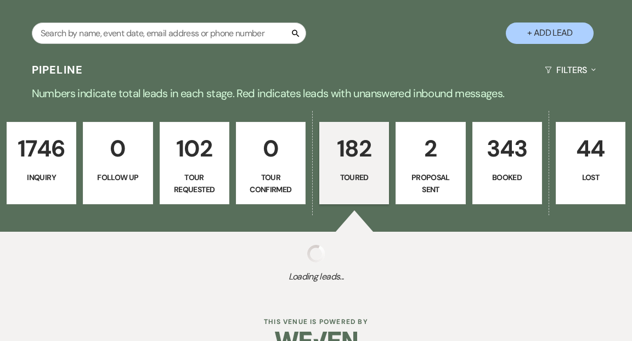
select select "5"
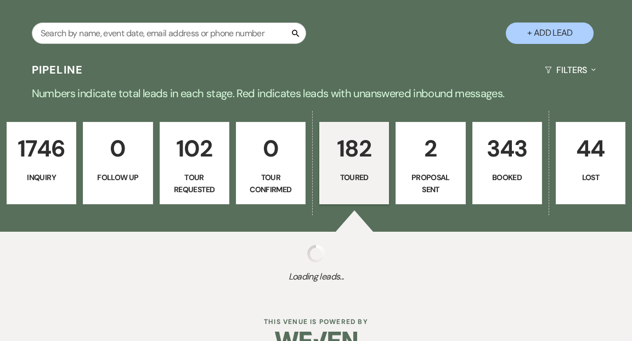
select select "5"
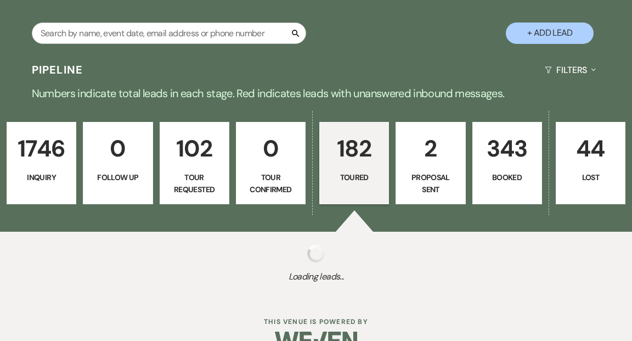
select select "5"
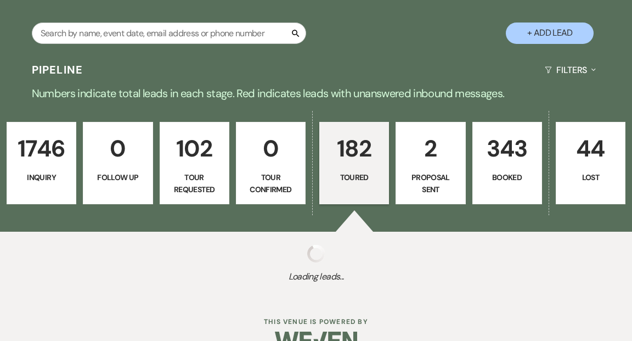
select select "5"
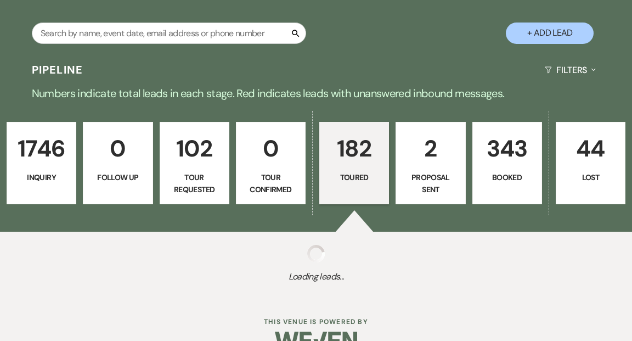
select select "5"
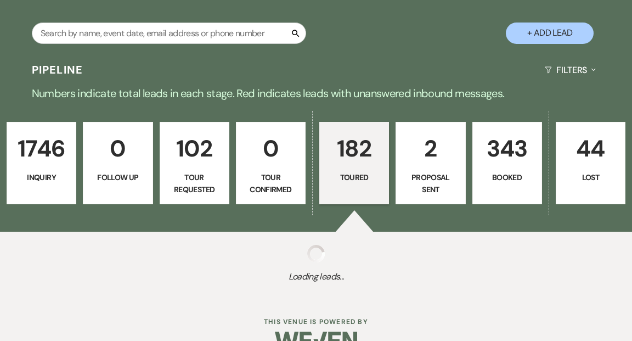
select select "5"
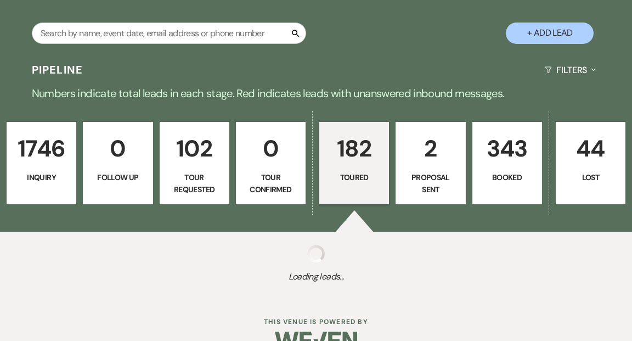
select select "5"
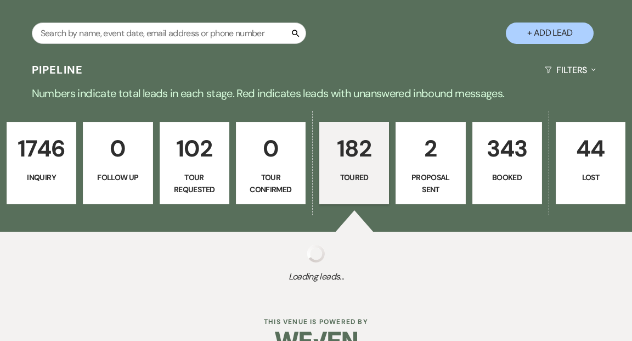
select select "5"
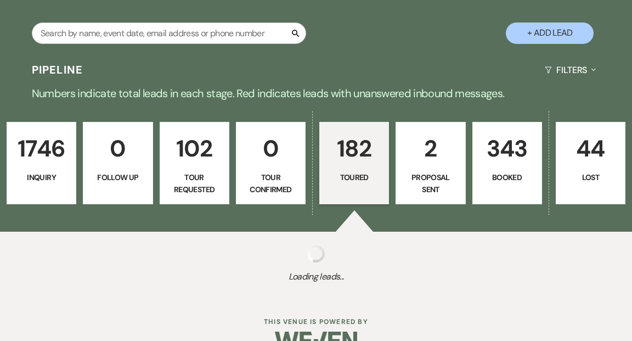
select select "5"
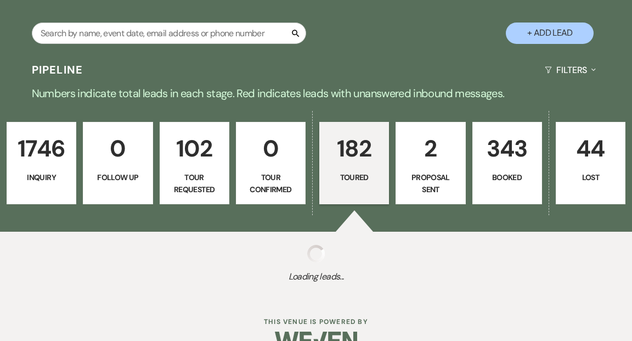
select select "5"
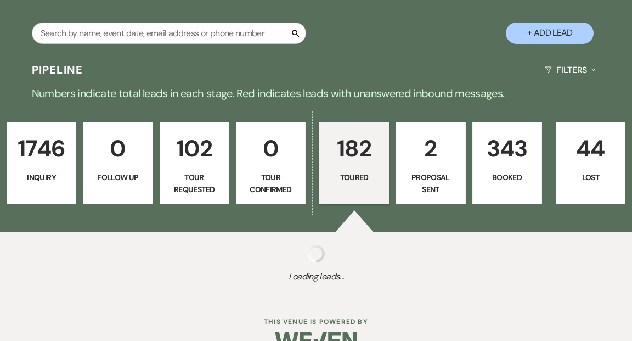
select select "5"
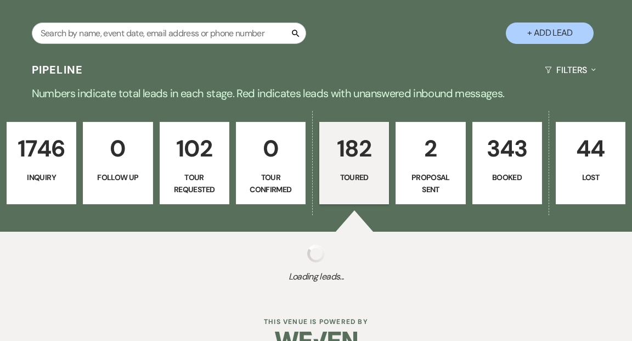
select select "5"
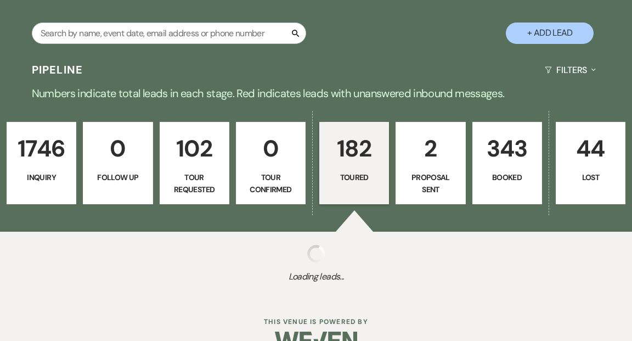
select select "5"
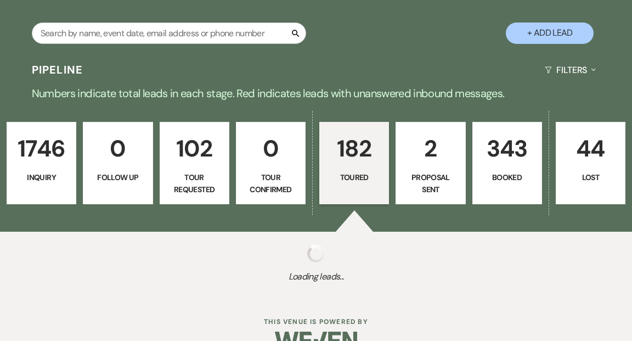
select select "5"
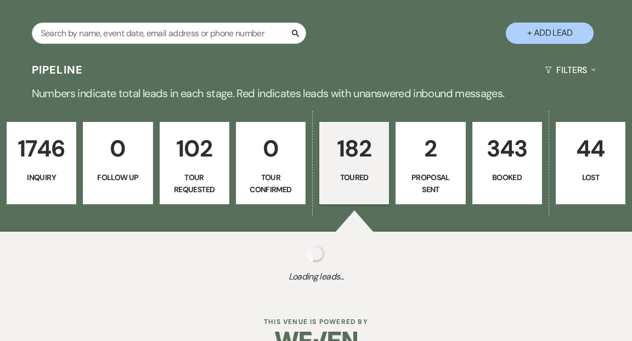
select select "5"
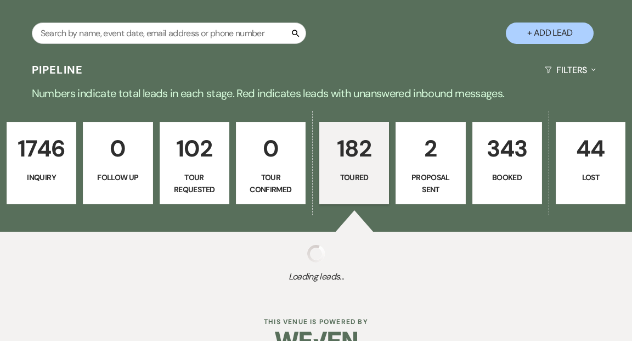
select select "5"
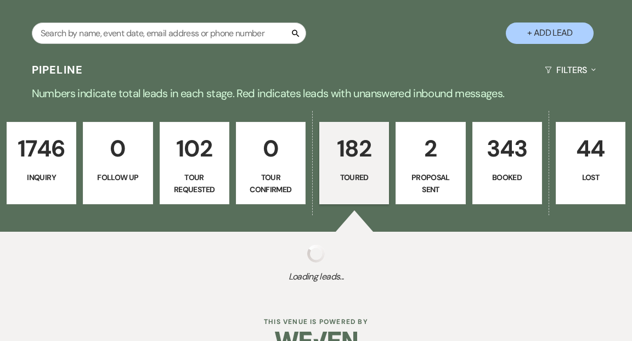
select select "5"
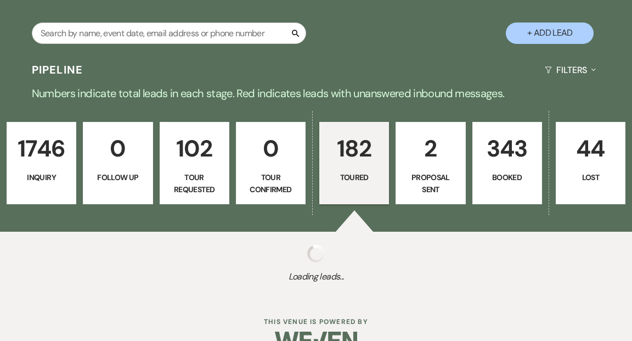
select select "5"
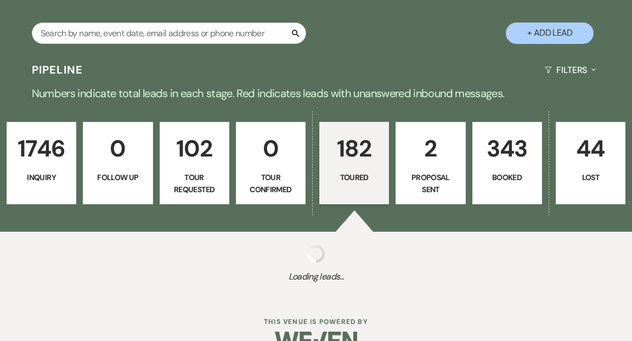
select select "5"
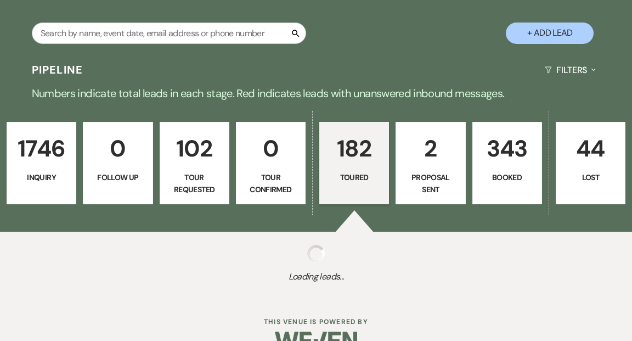
select select "5"
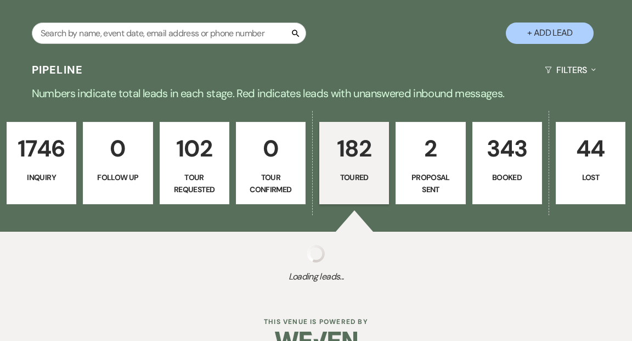
select select "5"
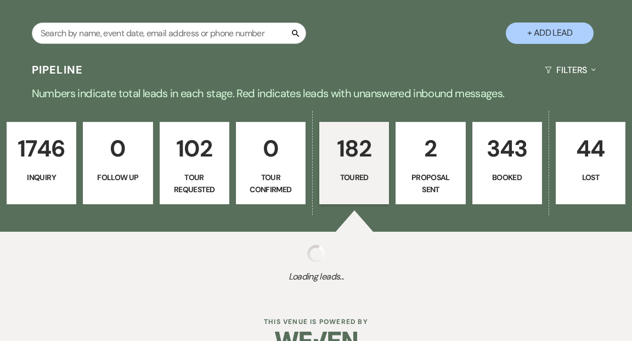
select select "5"
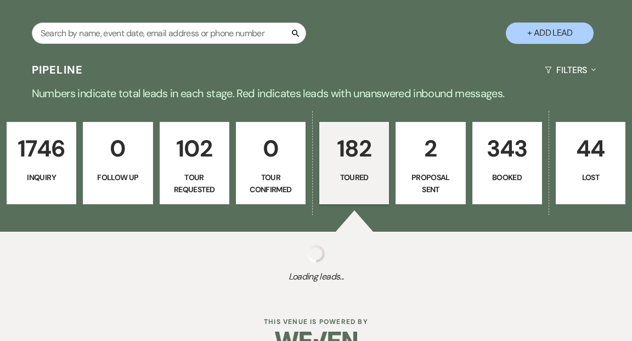
select select "5"
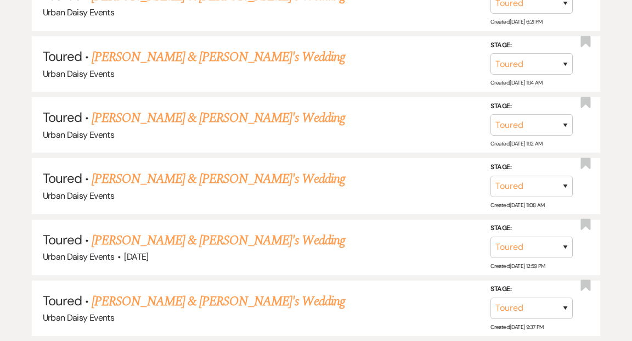
scroll to position [731, 0]
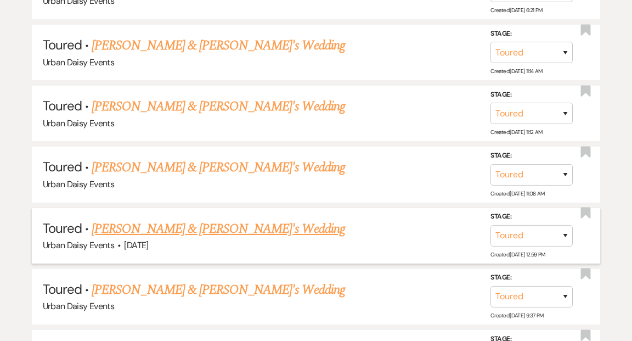
click at [223, 219] on link "Mary Catherine Penny & Fiance's Wedding" at bounding box center [218, 229] width 253 height 20
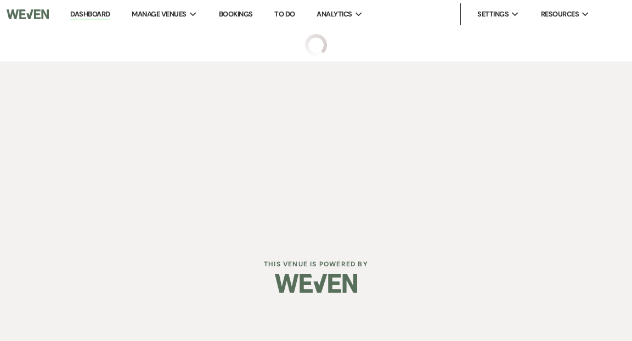
select select "5"
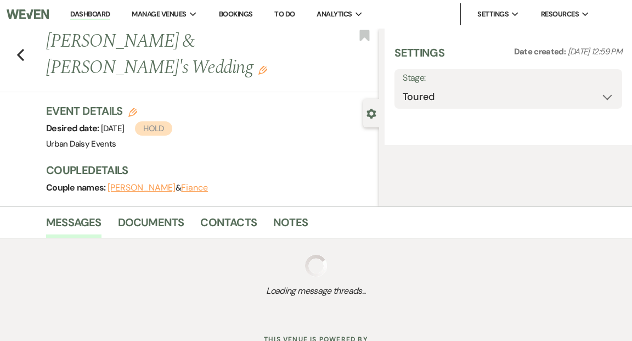
select select "5"
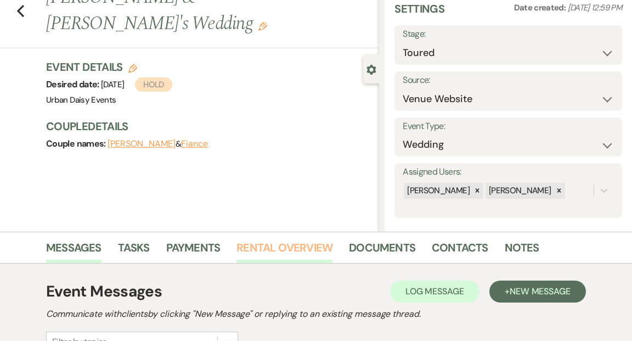
scroll to position [222, 0]
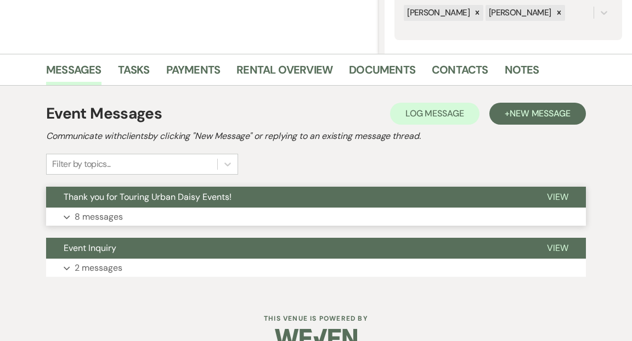
click at [553, 198] on span "View" at bounding box center [557, 197] width 21 height 12
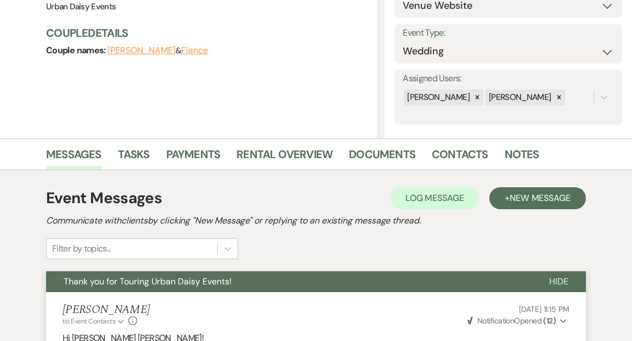
scroll to position [0, 0]
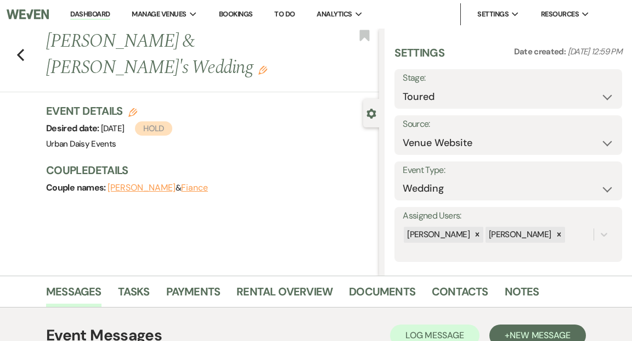
click at [88, 15] on link "Dashboard" at bounding box center [89, 14] width 39 height 10
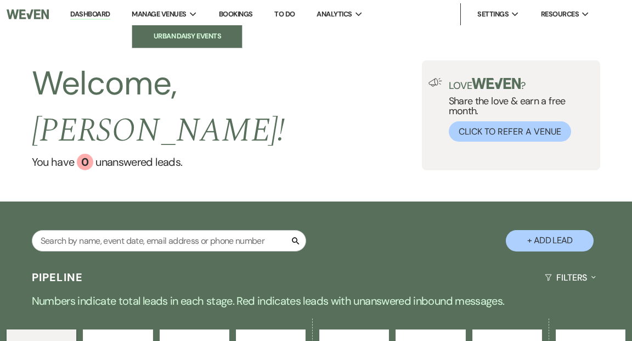
click at [179, 33] on li "Urban Daisy Events" at bounding box center [187, 36] width 99 height 11
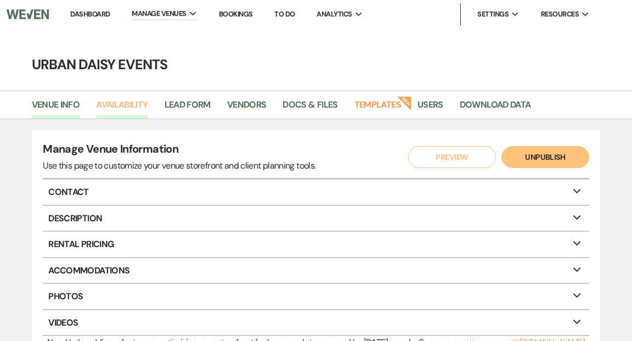
click at [130, 101] on link "Availability" at bounding box center [122, 108] width 52 height 21
select select "2"
select select "2026"
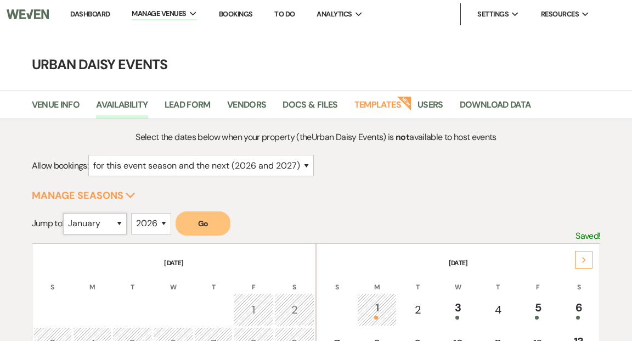
click at [123, 222] on select "January February March April May June July August September October November De…" at bounding box center [95, 223] width 64 height 21
select select "9"
click at [66, 213] on select "January February March April May June July August September October November De…" at bounding box center [95, 223] width 64 height 21
click at [210, 222] on button "Go" at bounding box center [203, 223] width 55 height 24
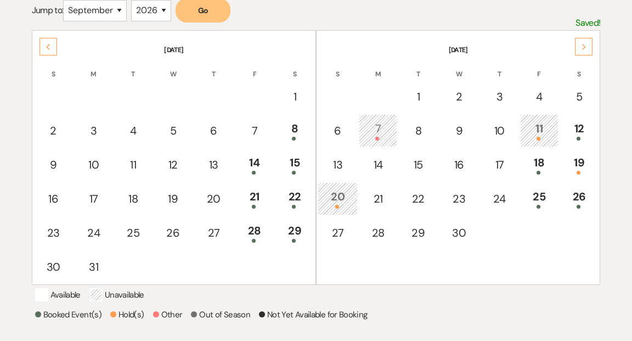
scroll to position [216, 0]
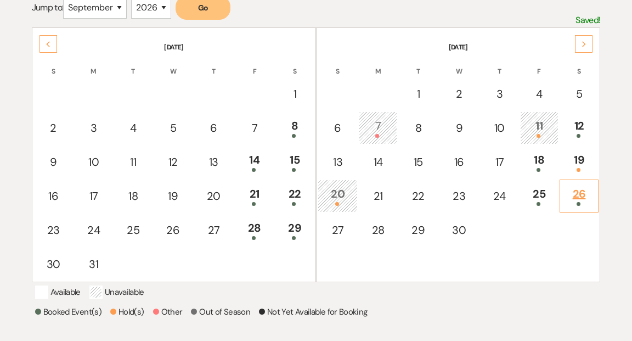
click at [578, 196] on div "26" at bounding box center [578, 195] width 27 height 20
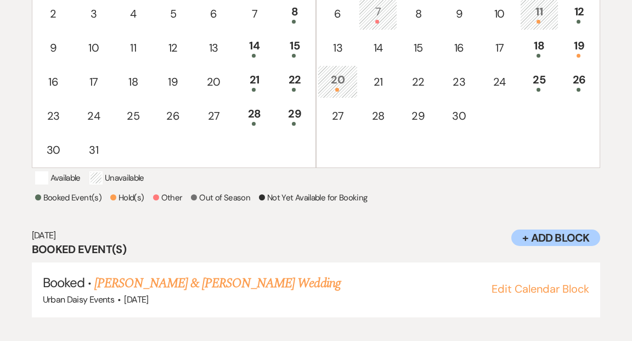
scroll to position [340, 0]
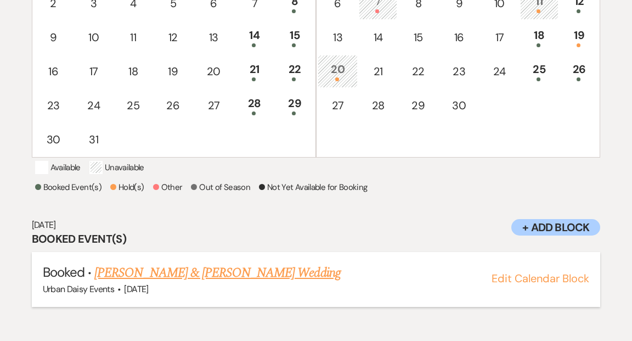
click at [255, 282] on link "[PERSON_NAME] & [PERSON_NAME] Wedding" at bounding box center [217, 273] width 246 height 20
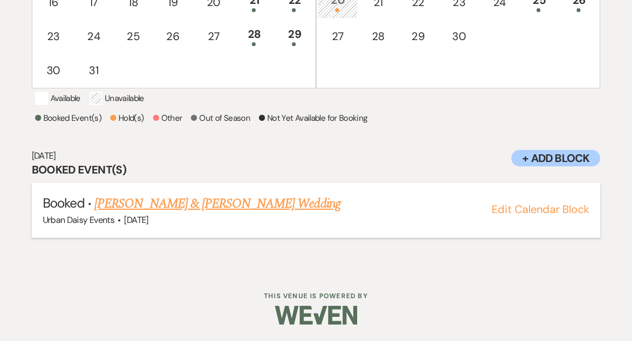
click at [224, 204] on link "[PERSON_NAME] & [PERSON_NAME] Wedding" at bounding box center [217, 204] width 246 height 20
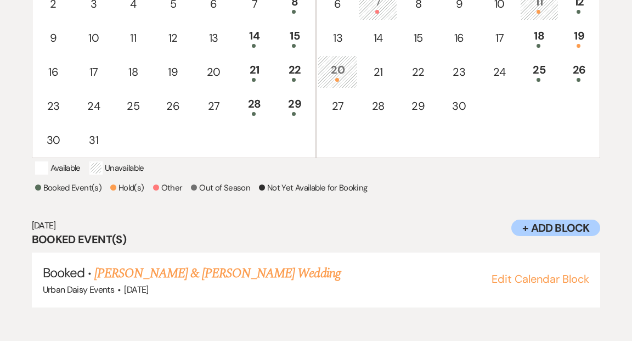
scroll to position [286, 0]
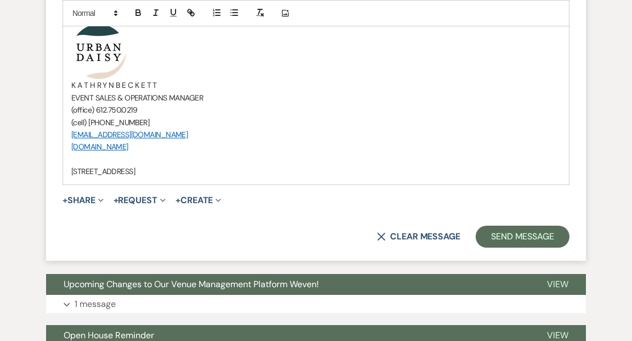
scroll to position [737, 0]
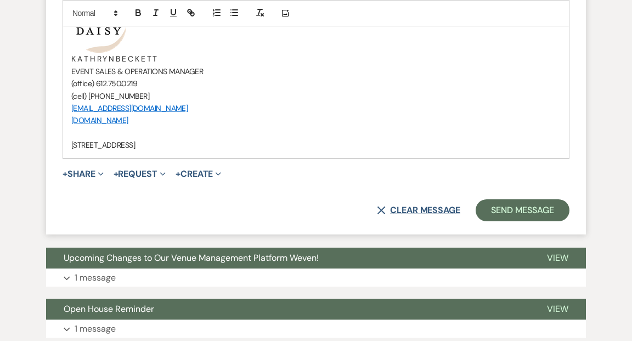
click at [380, 207] on use "button" at bounding box center [381, 210] width 8 height 8
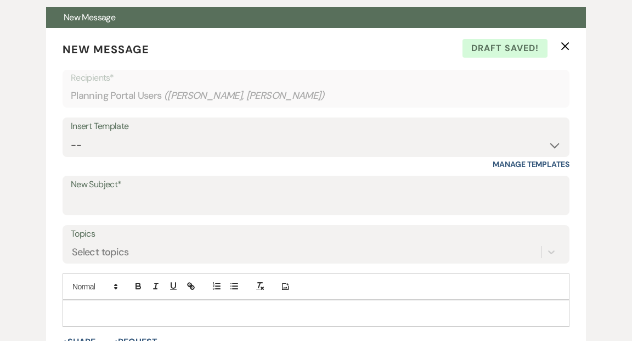
scroll to position [298, 0]
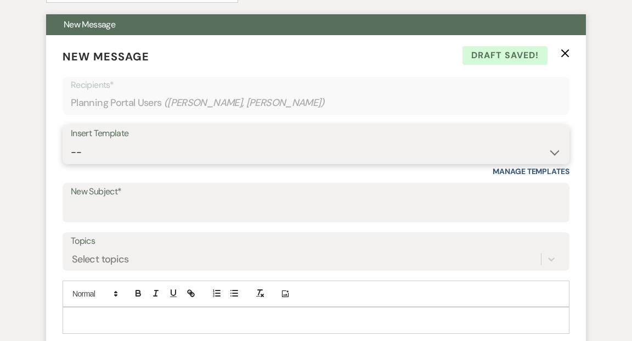
click at [552, 151] on select "-- Payment Past Due Rental Agreement and First Payment Urban Daisy Initial Resp…" at bounding box center [316, 152] width 490 height 21
select select "4981"
click at [71, 142] on select "-- Payment Past Due Rental Agreement and First Payment Urban Daisy Initial Resp…" at bounding box center [316, 152] width 490 height 21
type input "Cancellation of Venue"
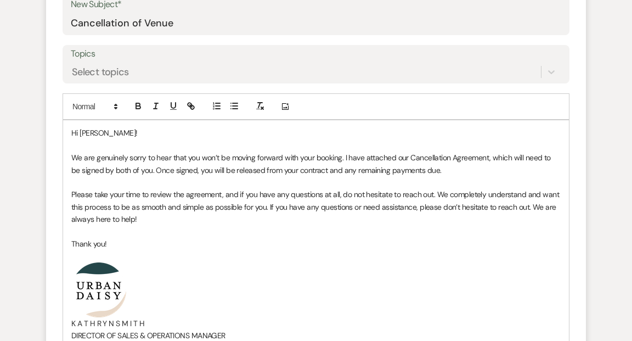
scroll to position [482, 0]
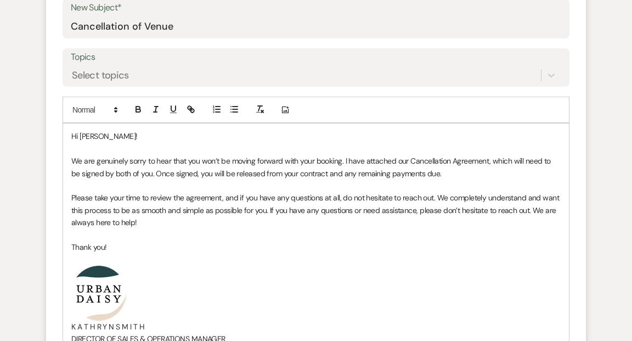
click at [93, 137] on p "Hi Amy!" at bounding box center [315, 136] width 489 height 12
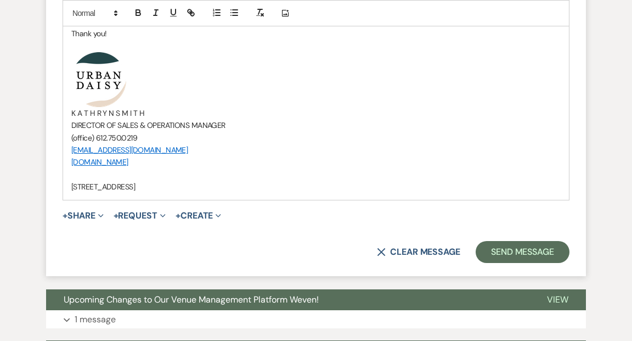
scroll to position [711, 0]
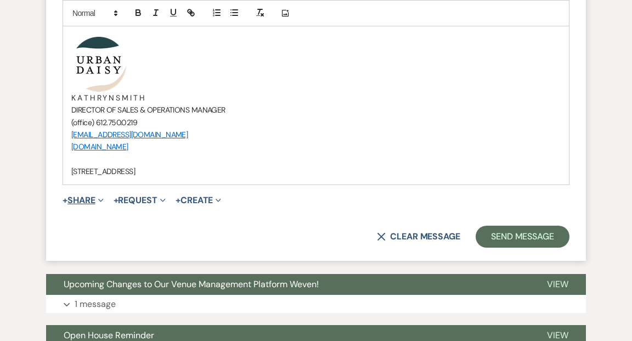
click at [103, 199] on icon "Expand" at bounding box center [100, 199] width 5 height 5
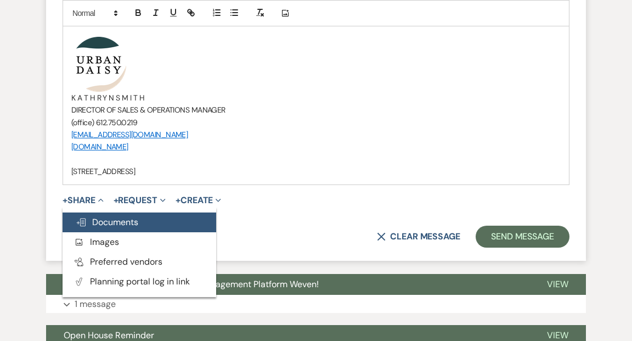
click at [106, 218] on span "Doc Upload Documents" at bounding box center [107, 222] width 63 height 12
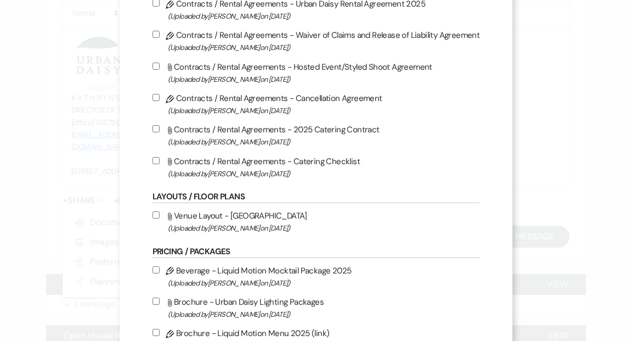
scroll to position [110, 0]
click at [159, 98] on input "Pencil Contracts / Rental Agreements - Cancellation Agreement (Uploaded by Amy …" at bounding box center [155, 96] width 7 height 7
checkbox input "true"
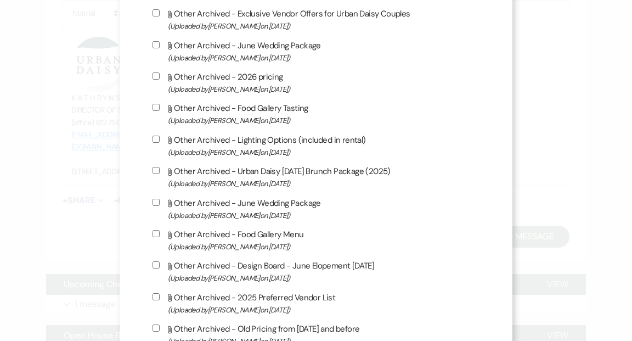
scroll to position [1850, 0]
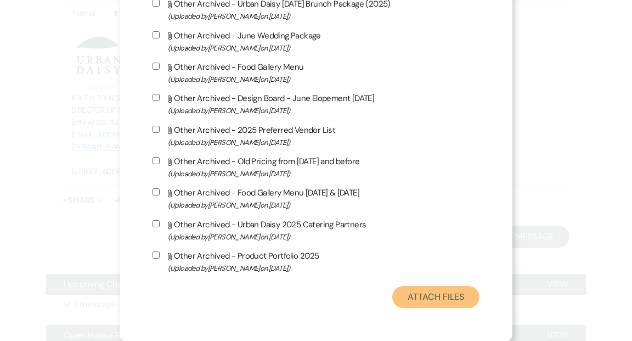
click at [423, 298] on button "Attach Files" at bounding box center [435, 297] width 87 height 22
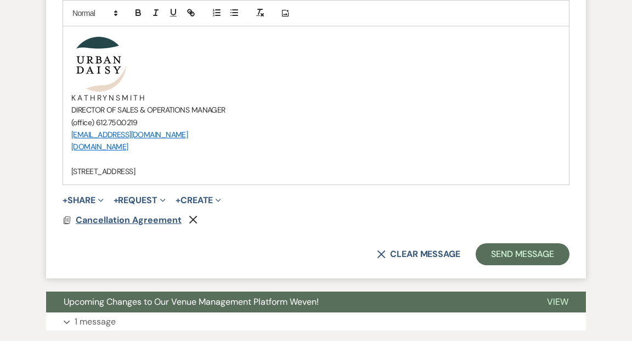
click at [126, 217] on span "Cancellation Agreement" at bounding box center [129, 220] width 106 height 12
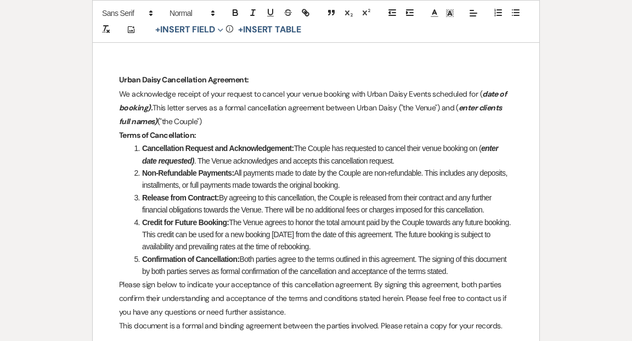
scroll to position [129, 0]
drag, startPoint x: 145, startPoint y: 106, endPoint x: 117, endPoint y: 104, distance: 28.7
click at [117, 104] on div "Urban Daisy Cancellation Agreement: We acknowledge receipt of your request to c…" at bounding box center [316, 319] width 446 height 567
click at [479, 92] on p "We acknowledge receipt of your request to cancel your venue booking with Urban …" at bounding box center [316, 108] width 394 height 42
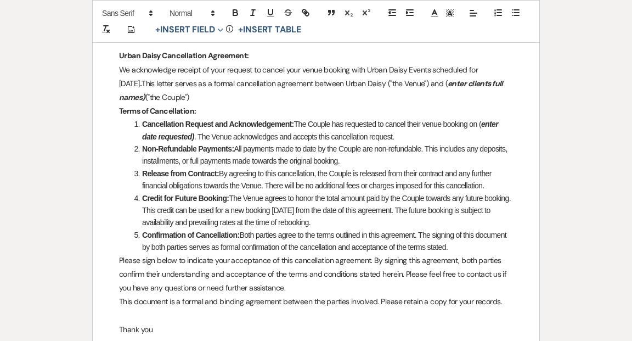
scroll to position [155, 0]
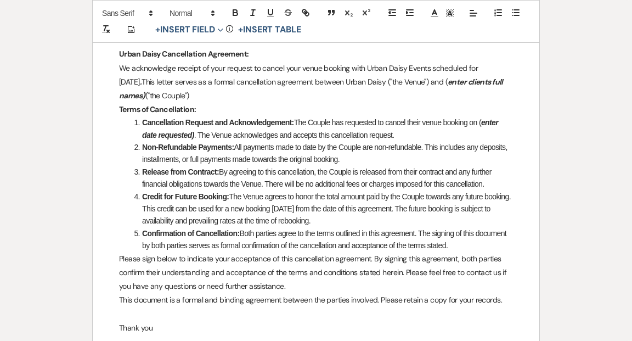
click at [206, 94] on em "enter clients full names)" at bounding box center [311, 89] width 385 height 24
click at [261, 94] on p "We acknowledge receipt of your request to cancel your venue booking with Urban …" at bounding box center [316, 82] width 394 height 42
click at [194, 134] on li "Cancellation Request and Acknowledgement: The Couple has requested to cancel th…" at bounding box center [322, 128] width 382 height 25
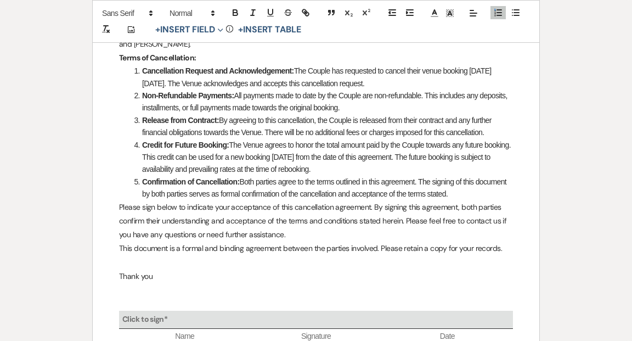
scroll to position [209, 0]
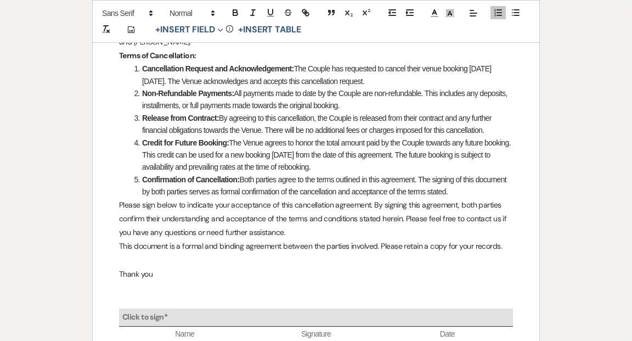
click at [329, 153] on li "Credit for Future Booking: The Venue agrees to honor the total amount paid by t…" at bounding box center [322, 155] width 382 height 37
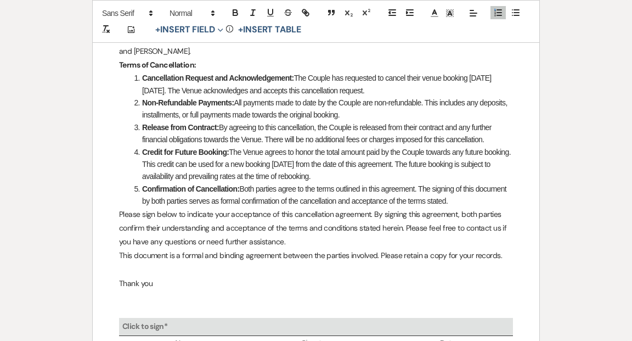
scroll to position [0, 0]
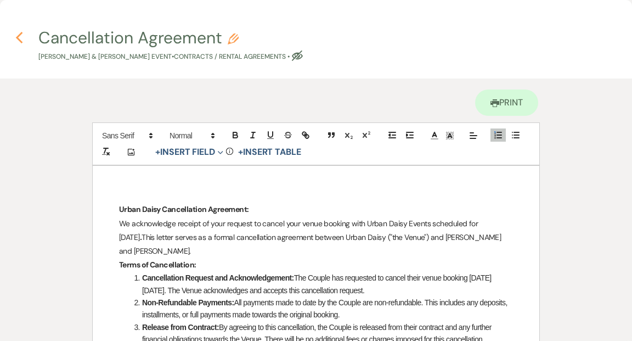
click at [18, 38] on use "button" at bounding box center [18, 38] width 7 height 12
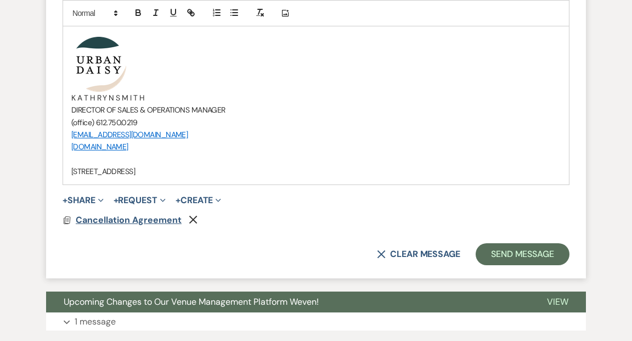
click at [155, 217] on span "Cancellation Agreement" at bounding box center [129, 220] width 106 height 12
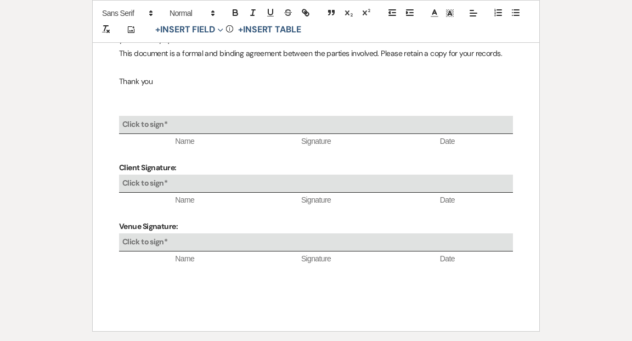
scroll to position [423, 0]
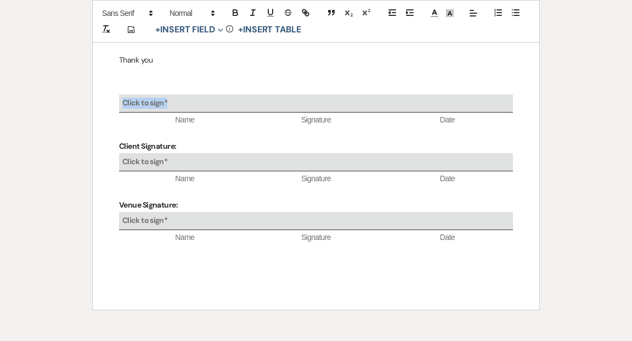
click at [186, 98] on div "Click to sign*" at bounding box center [316, 103] width 394 height 18
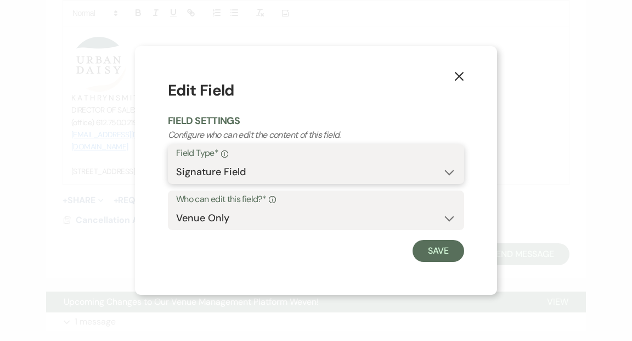
click at [448, 172] on select "Signature Field" at bounding box center [316, 171] width 280 height 21
click at [176, 161] on select "Signature Field" at bounding box center [316, 171] width 280 height 21
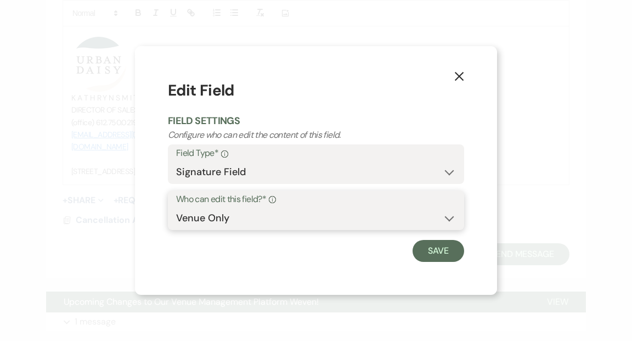
click at [446, 219] on select "Client Only Venue Only" at bounding box center [316, 217] width 280 height 21
select select "client"
click at [176, 207] on select "Client Only Venue Only" at bounding box center [316, 217] width 280 height 21
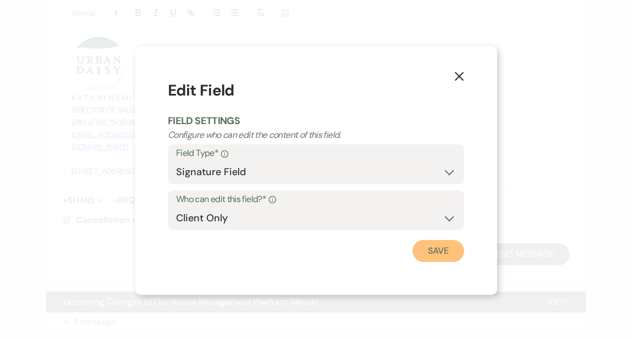
click at [436, 254] on button "Save" at bounding box center [438, 251] width 52 height 22
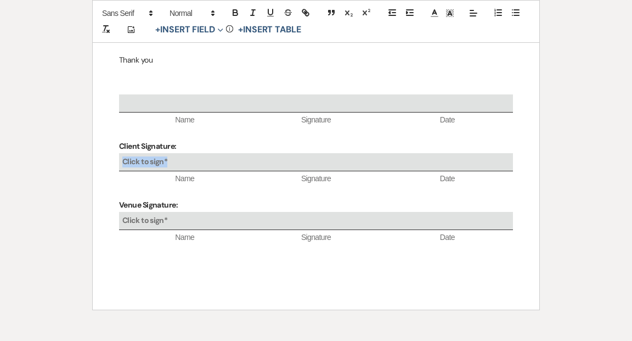
click at [291, 159] on div "Click to sign*" at bounding box center [316, 162] width 394 height 18
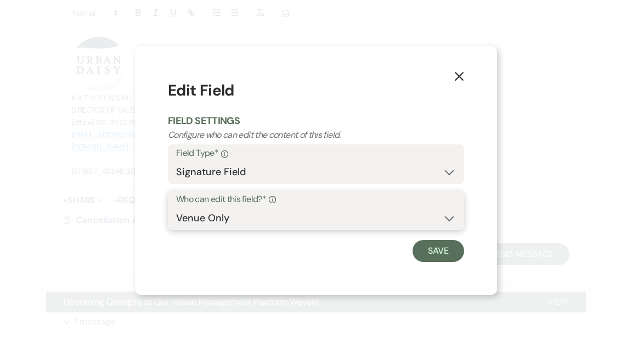
click at [447, 219] on select "Client Only Venue Only" at bounding box center [316, 217] width 280 height 21
select select "client"
click at [176, 207] on select "Client Only Venue Only" at bounding box center [316, 217] width 280 height 21
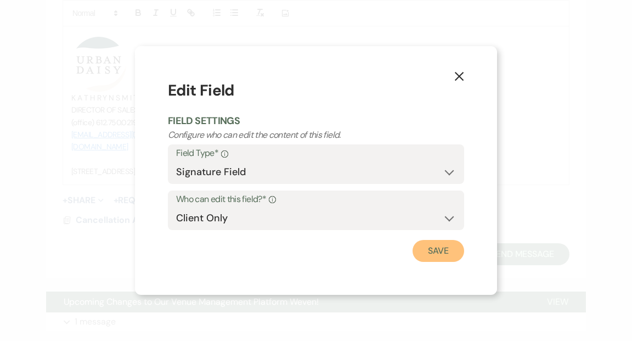
click at [443, 253] on button "Save" at bounding box center [438, 251] width 52 height 22
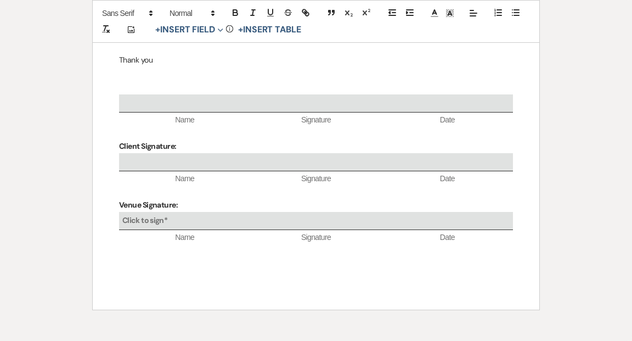
click at [172, 145] on strong "Client Signature:" at bounding box center [147, 146] width 57 height 10
click at [146, 81] on p at bounding box center [316, 88] width 394 height 14
drag, startPoint x: 119, startPoint y: 84, endPoint x: 180, endPoint y: 84, distance: 60.9
click at [180, 84] on p "Client Signature:" at bounding box center [316, 88] width 394 height 14
click at [234, 10] on icon "button" at bounding box center [235, 13] width 10 height 10
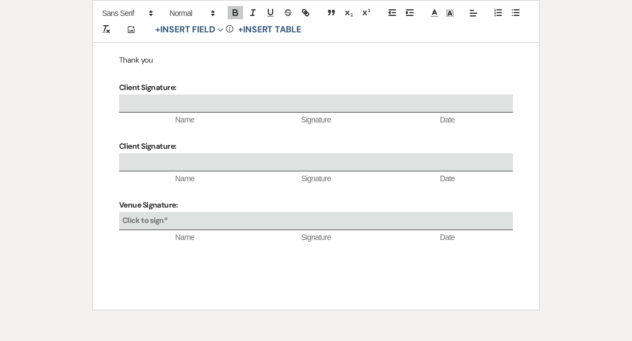
click at [204, 77] on p at bounding box center [316, 74] width 394 height 14
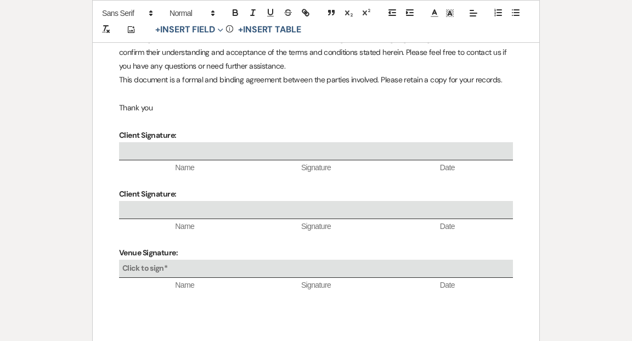
scroll to position [339, 0]
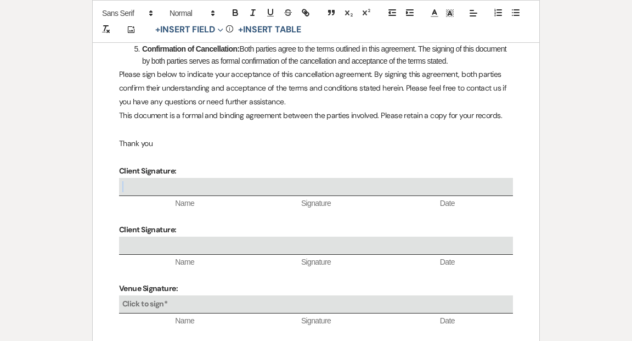
click at [201, 182] on div at bounding box center [316, 187] width 394 height 18
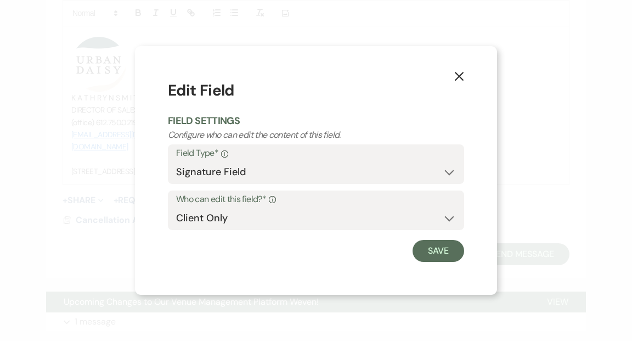
click at [459, 74] on icon "X" at bounding box center [459, 76] width 10 height 10
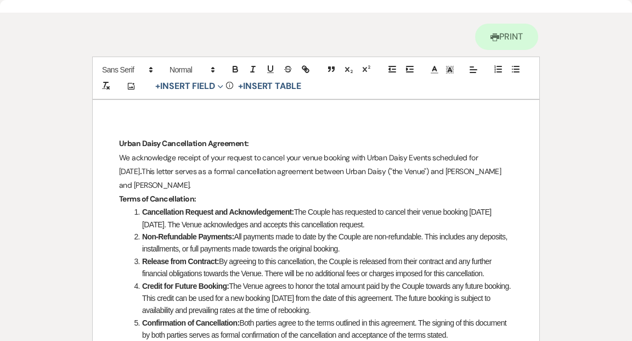
scroll to position [0, 0]
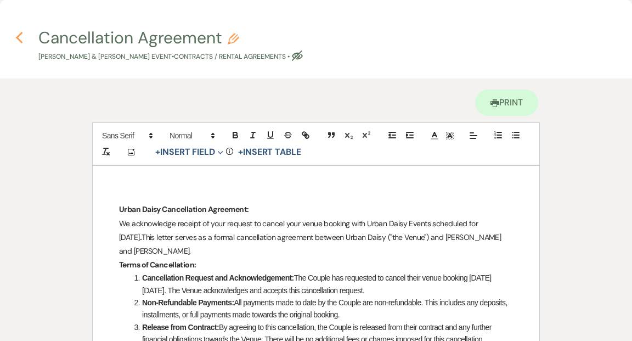
click at [16, 36] on icon "Previous" at bounding box center [19, 37] width 8 height 13
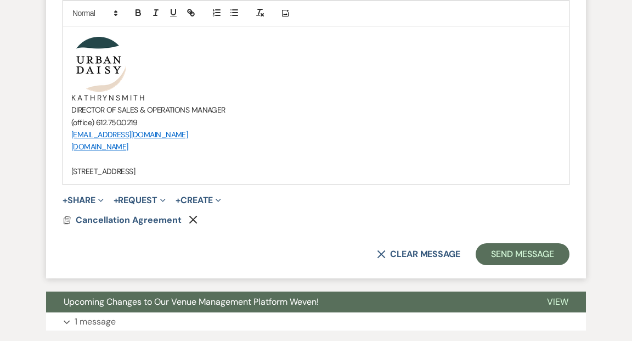
click at [115, 96] on span "K A T H R Y N S M I T H" at bounding box center [107, 98] width 73 height 10
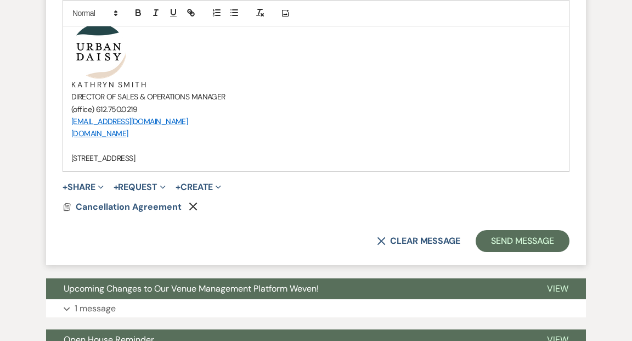
scroll to position [725, 0]
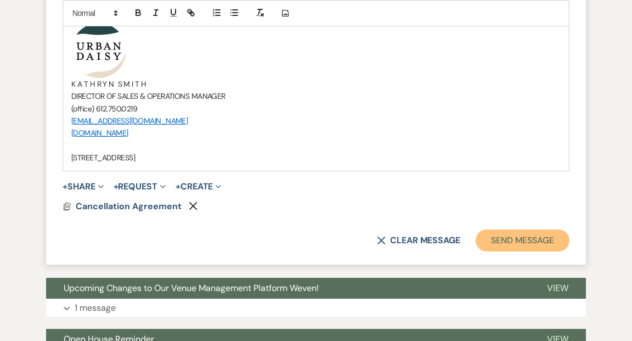
click at [503, 239] on button "Send Message" at bounding box center [523, 240] width 94 height 22
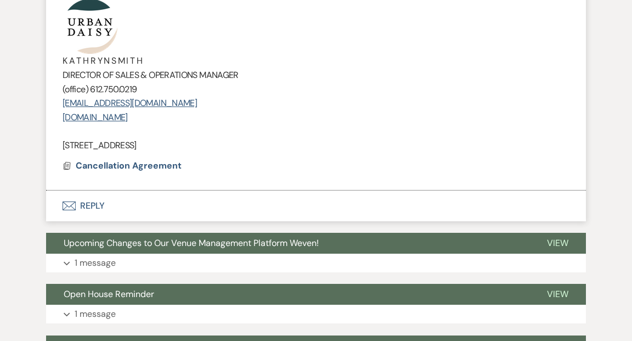
scroll to position [541, 0]
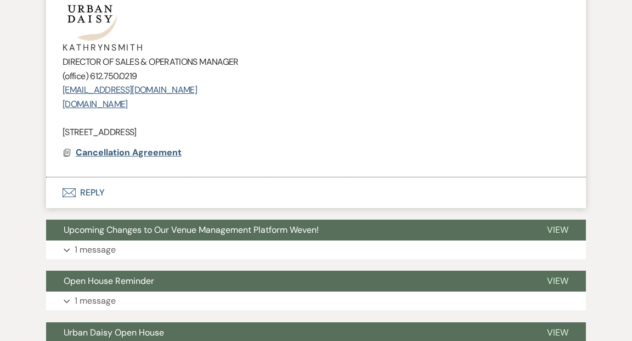
click at [167, 151] on span "Cancellation Agreement" at bounding box center [129, 152] width 106 height 12
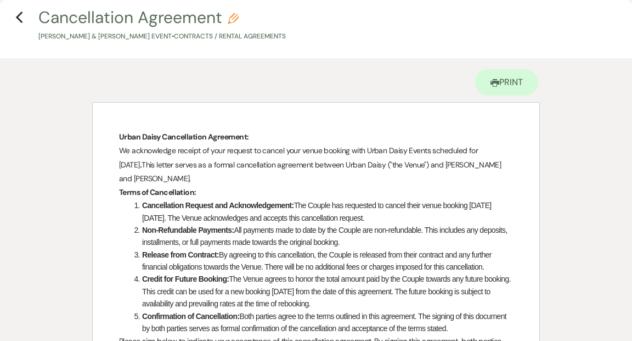
scroll to position [0, 0]
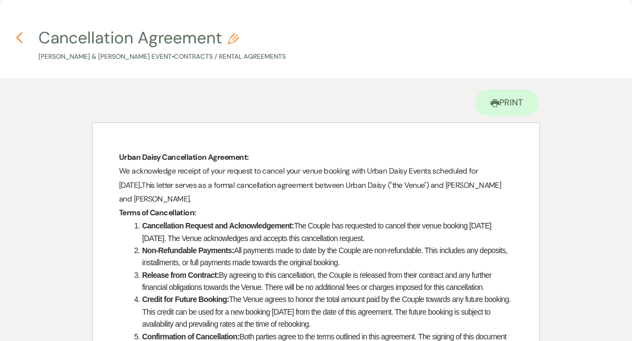
click at [19, 40] on use "button" at bounding box center [18, 38] width 7 height 12
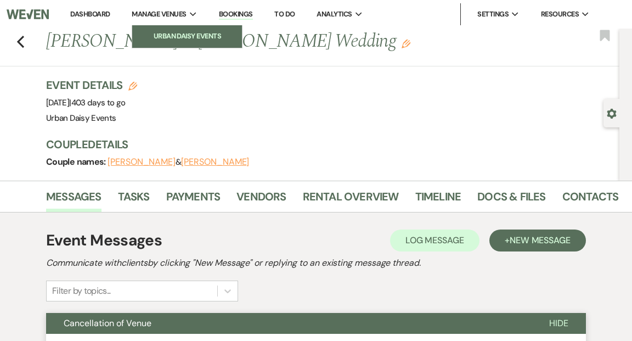
click at [163, 33] on li "Urban Daisy Events" at bounding box center [187, 36] width 99 height 11
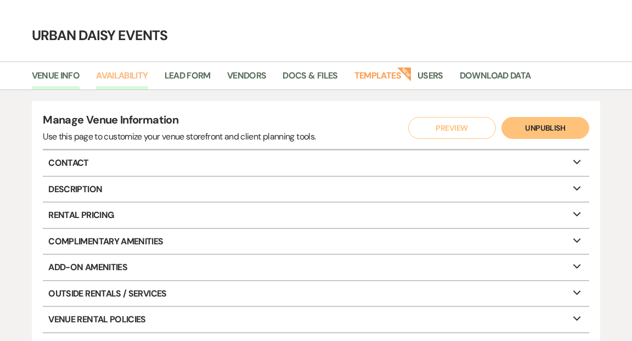
scroll to position [18, 0]
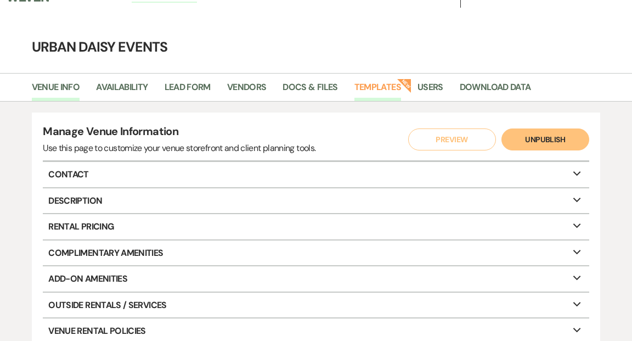
click at [384, 92] on link "Templates" at bounding box center [377, 90] width 47 height 21
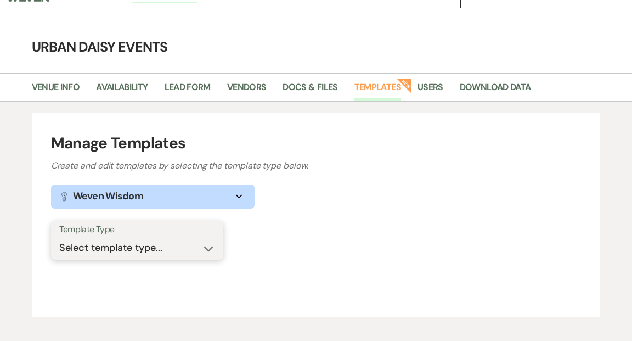
click at [206, 250] on select "Select template type... Task List Message Templates Payment Plan Inventory Item…" at bounding box center [137, 247] width 156 height 21
select select "Message Templates"
click at [59, 237] on select "Select template type... Task List Message Templates Payment Plan Inventory Item…" at bounding box center [137, 247] width 156 height 21
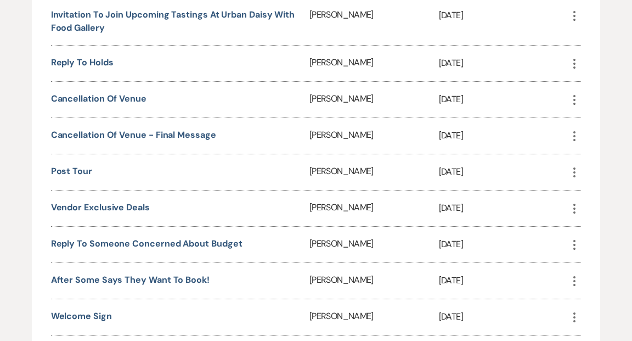
scroll to position [1213, 0]
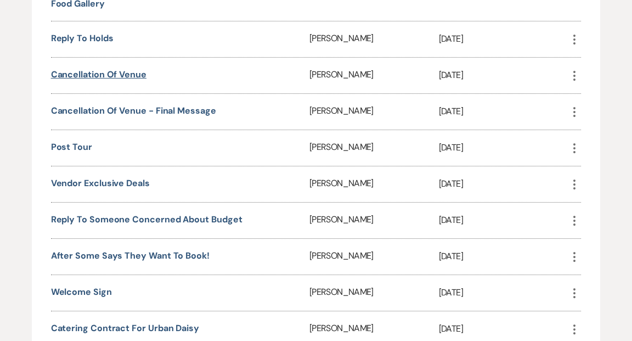
click at [135, 69] on link "Cancellation of Venue" at bounding box center [98, 75] width 95 height 12
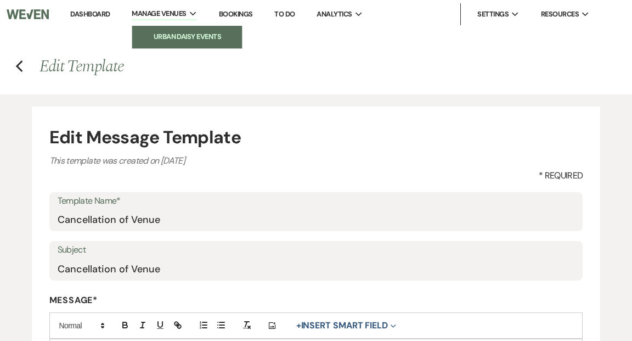
click at [158, 32] on li "Urban Daisy Events" at bounding box center [187, 36] width 99 height 11
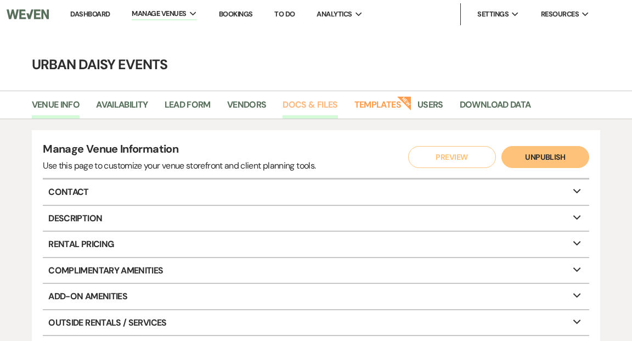
click at [297, 103] on link "Docs & Files" at bounding box center [309, 108] width 55 height 21
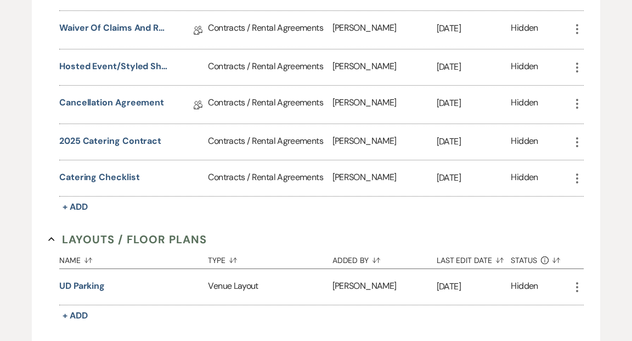
scroll to position [301, 0]
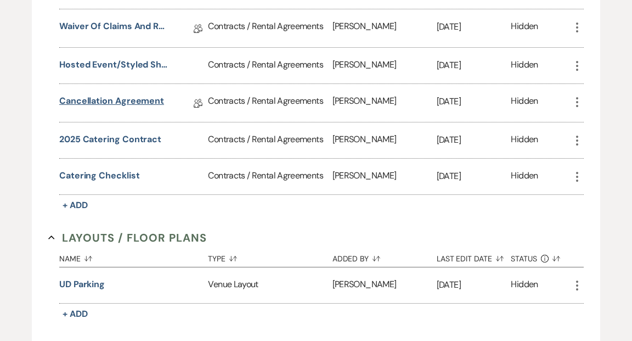
click at [159, 99] on link "Cancellation Agreement" at bounding box center [111, 102] width 105 height 17
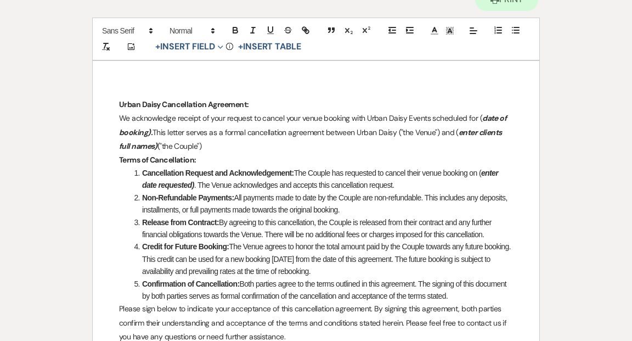
scroll to position [129, 0]
click at [205, 143] on p "We acknowledge receipt of your request to cancel your venue booking with Urban …" at bounding box center [316, 132] width 394 height 42
click at [193, 184] on em "enter date requested)" at bounding box center [321, 178] width 358 height 21
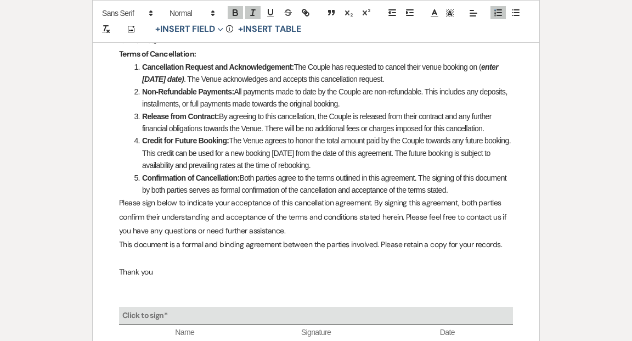
scroll to position [239, 0]
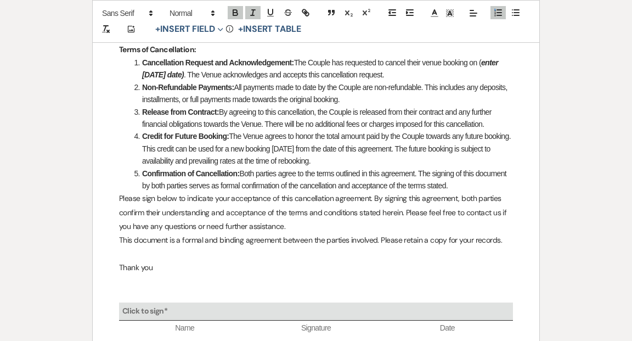
click at [330, 148] on li "Credit for Future Booking: The Venue agrees to honor the total amount paid by t…" at bounding box center [322, 148] width 382 height 37
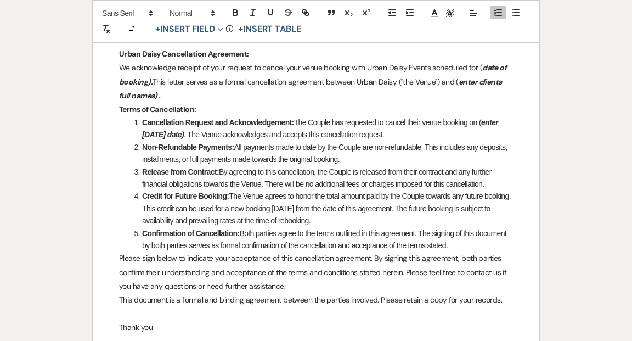
scroll to position [0, 0]
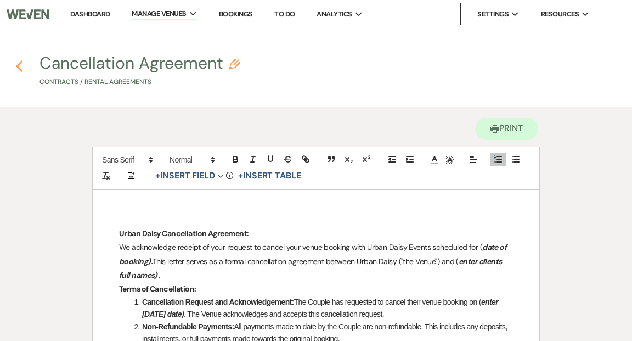
click at [20, 63] on use "button" at bounding box center [18, 66] width 7 height 12
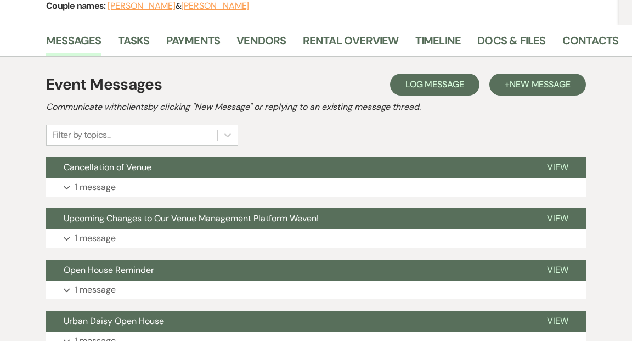
scroll to position [236, 0]
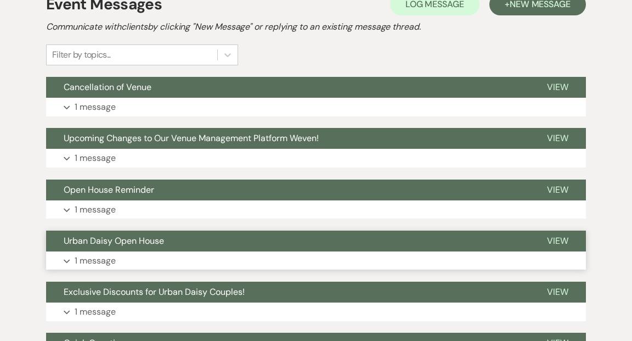
click at [558, 240] on span "View" at bounding box center [557, 241] width 21 height 12
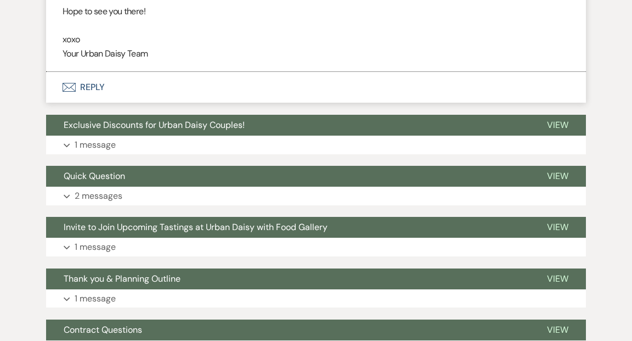
scroll to position [686, 0]
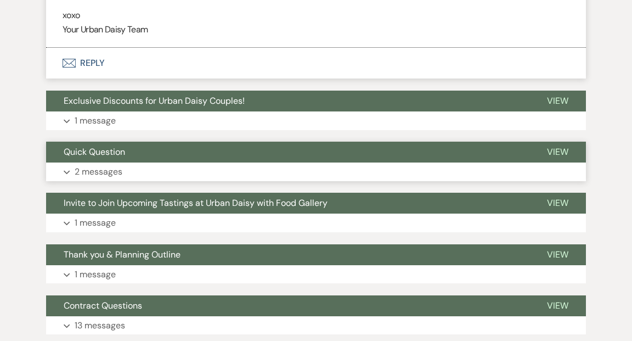
click at [560, 148] on span "View" at bounding box center [557, 152] width 21 height 12
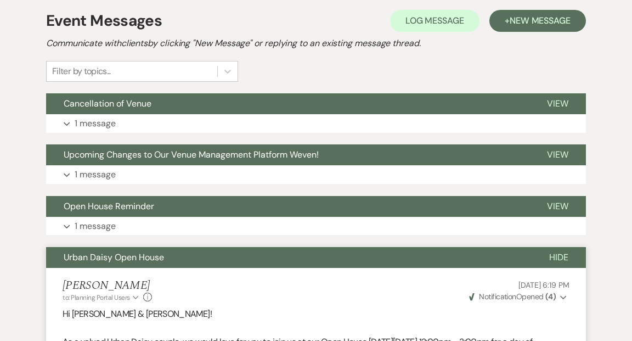
scroll to position [210, 0]
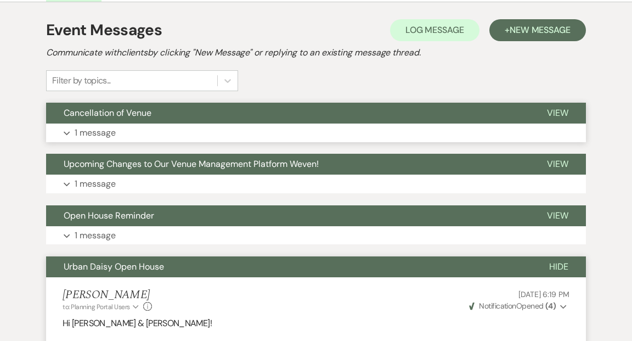
click at [560, 111] on span "View" at bounding box center [557, 113] width 21 height 12
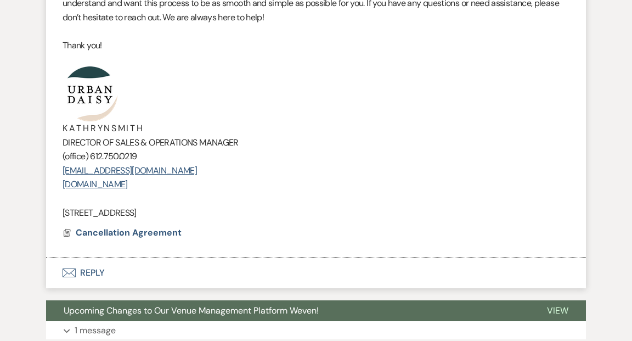
scroll to position [460, 0]
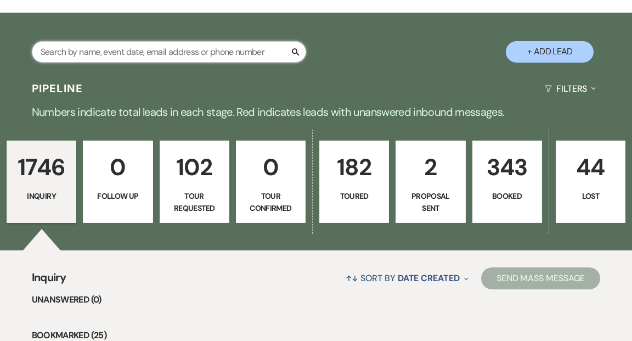
click at [173, 41] on input "text" at bounding box center [169, 51] width 274 height 21
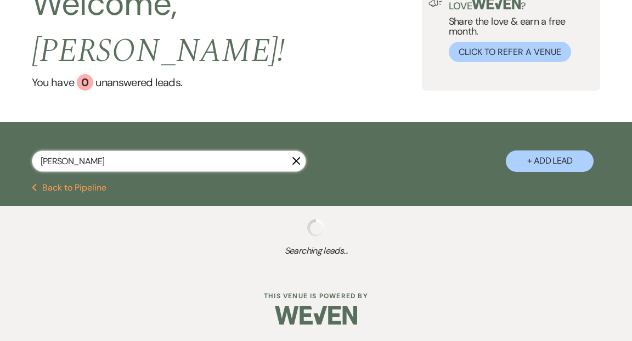
scroll to position [81, 0]
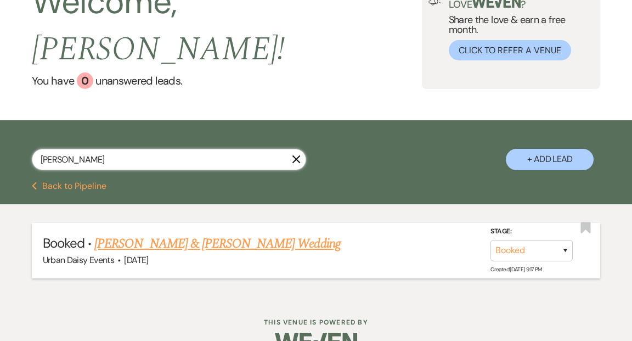
type input "[PERSON_NAME]"
click at [198, 234] on link "[PERSON_NAME] & [PERSON_NAME] Wedding" at bounding box center [217, 244] width 246 height 20
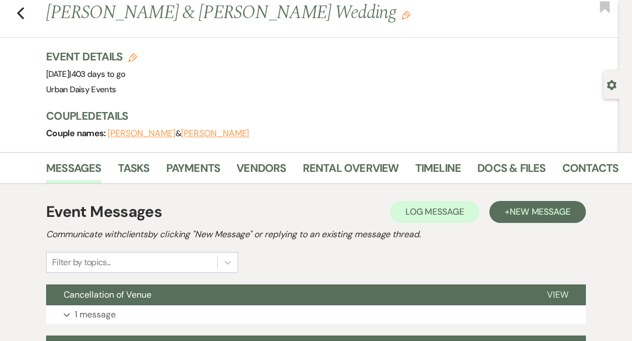
scroll to position [38, 0]
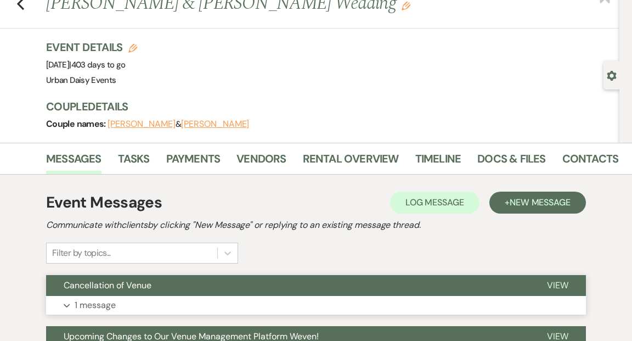
click at [561, 280] on span "View" at bounding box center [557, 285] width 21 height 12
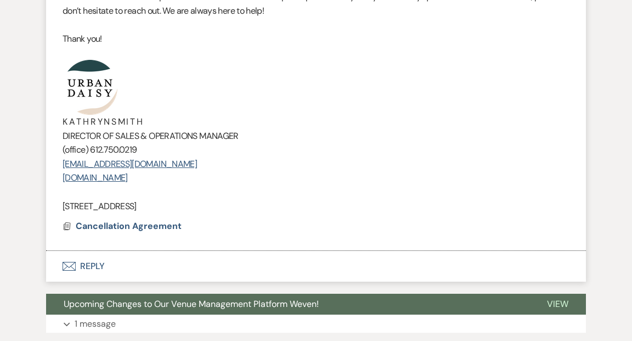
scroll to position [498, 0]
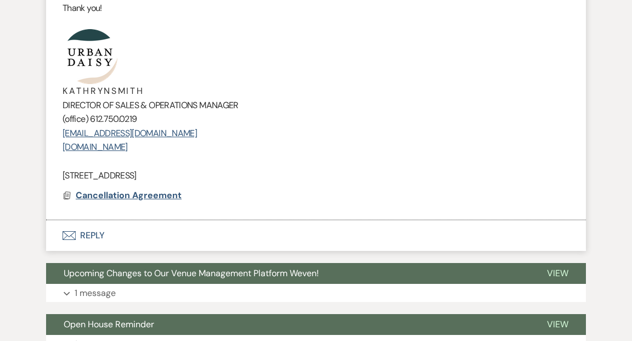
click at [166, 195] on span "Cancellation Agreement" at bounding box center [129, 195] width 106 height 12
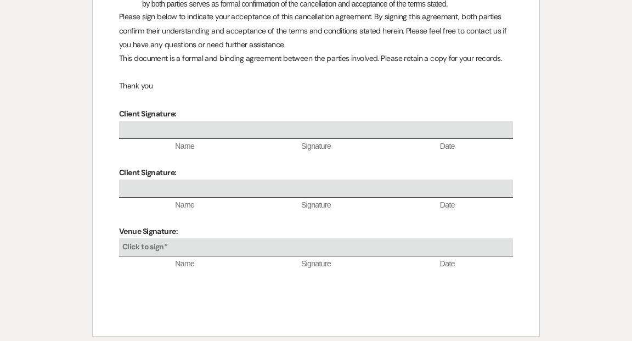
scroll to position [344, 0]
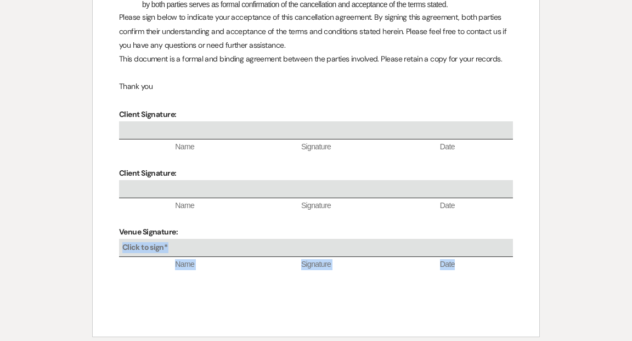
click at [294, 244] on div "Click to sign*" at bounding box center [316, 248] width 394 height 18
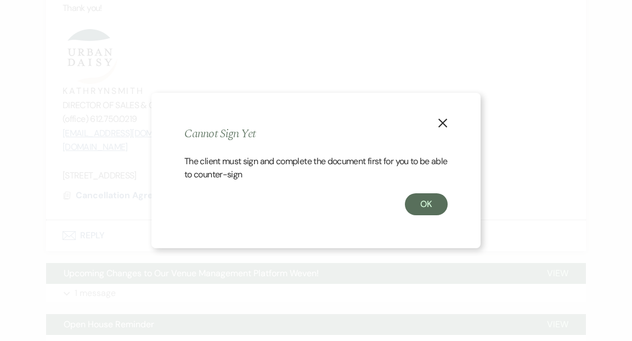
click at [440, 124] on use "button" at bounding box center [442, 122] width 9 height 9
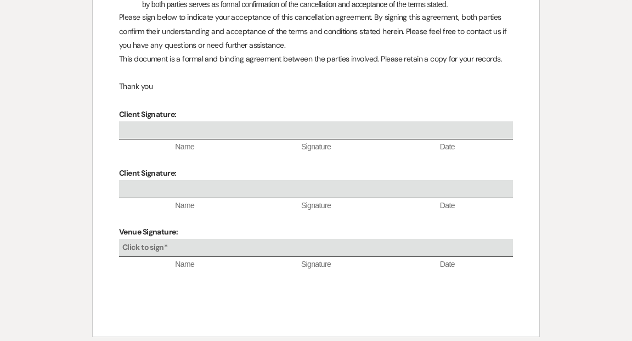
click at [584, 200] on div "Printer Print Add Photo + Insert Field Expand Standard Field Smart Field Signat…" at bounding box center [316, 52] width 632 height 635
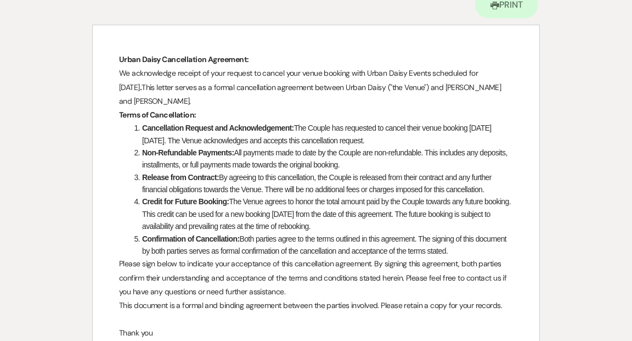
scroll to position [0, 0]
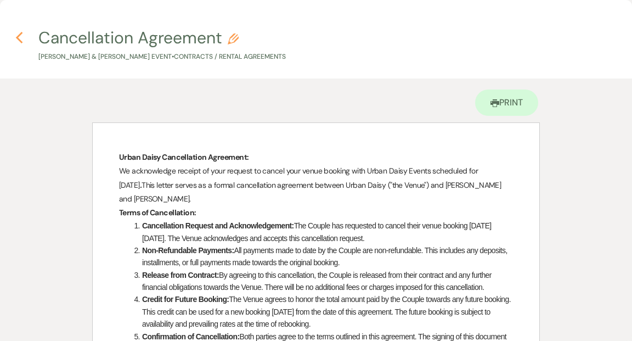
click at [19, 39] on use "button" at bounding box center [18, 38] width 7 height 12
